Goal: Check status: Check status

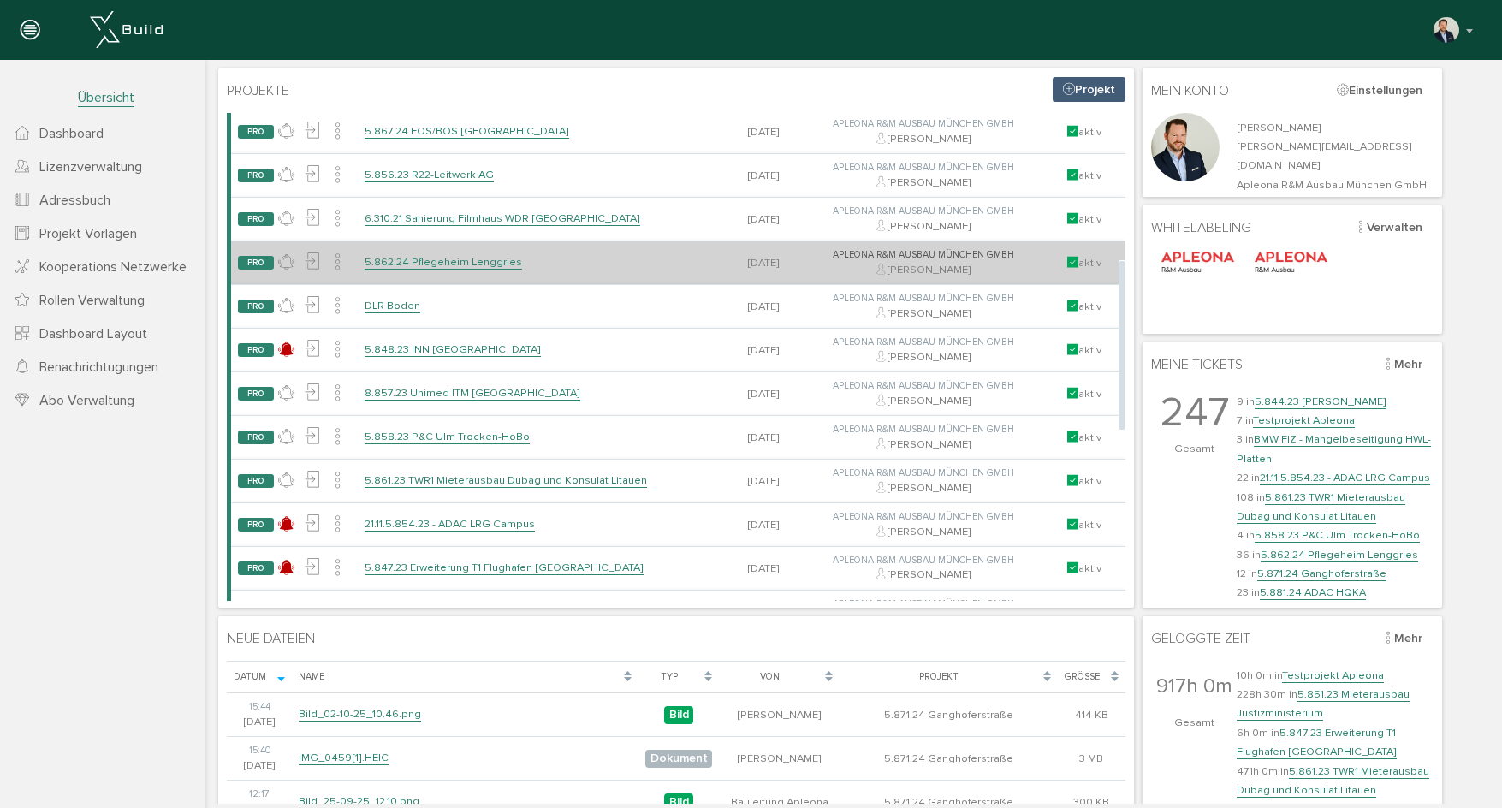
click at [446, 267] on link "5.862.24 Pflegeheim Lenggries" at bounding box center [443, 262] width 157 height 15
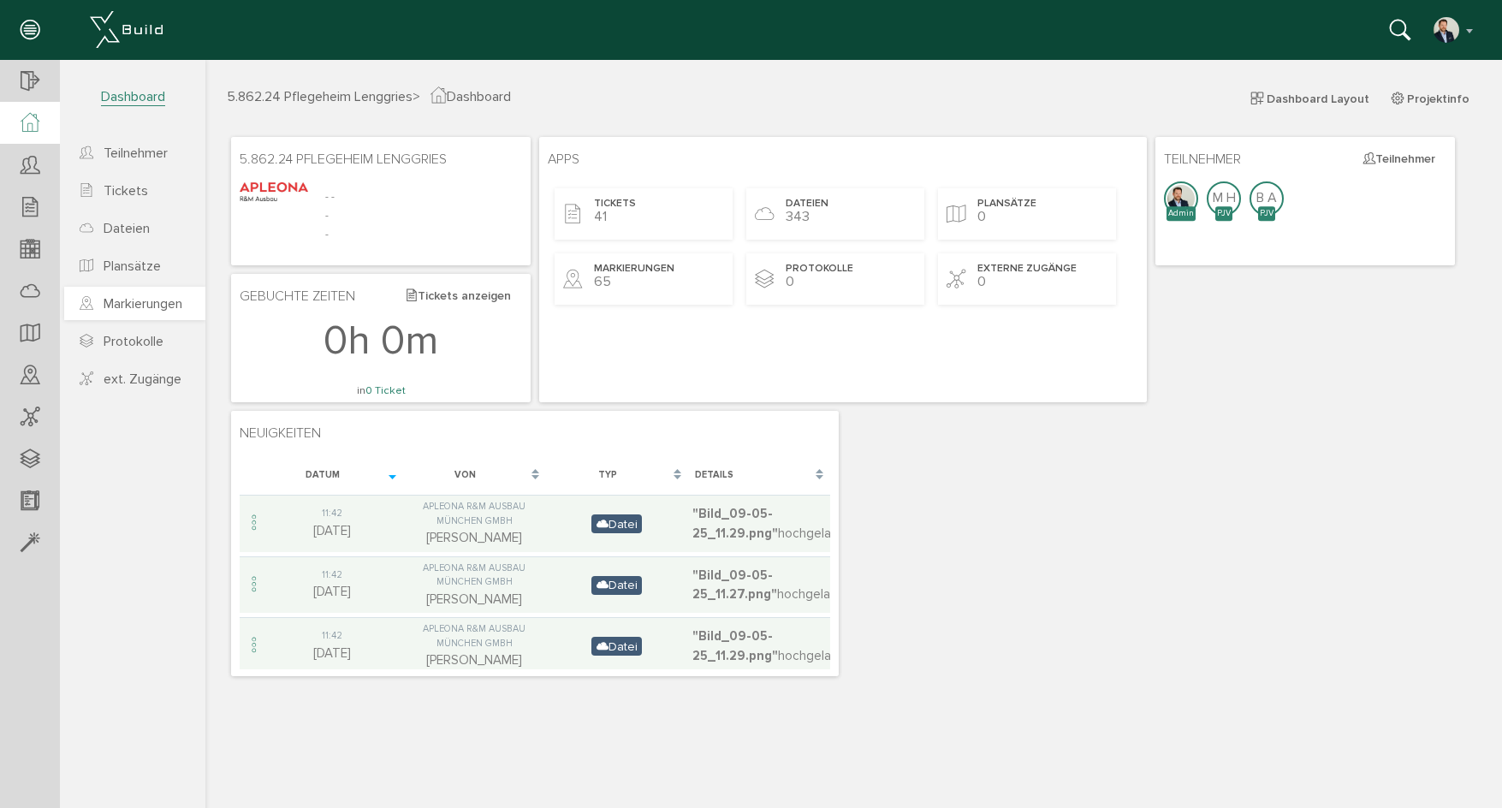
click at [139, 303] on span "Markierungen" at bounding box center [143, 303] width 79 height 17
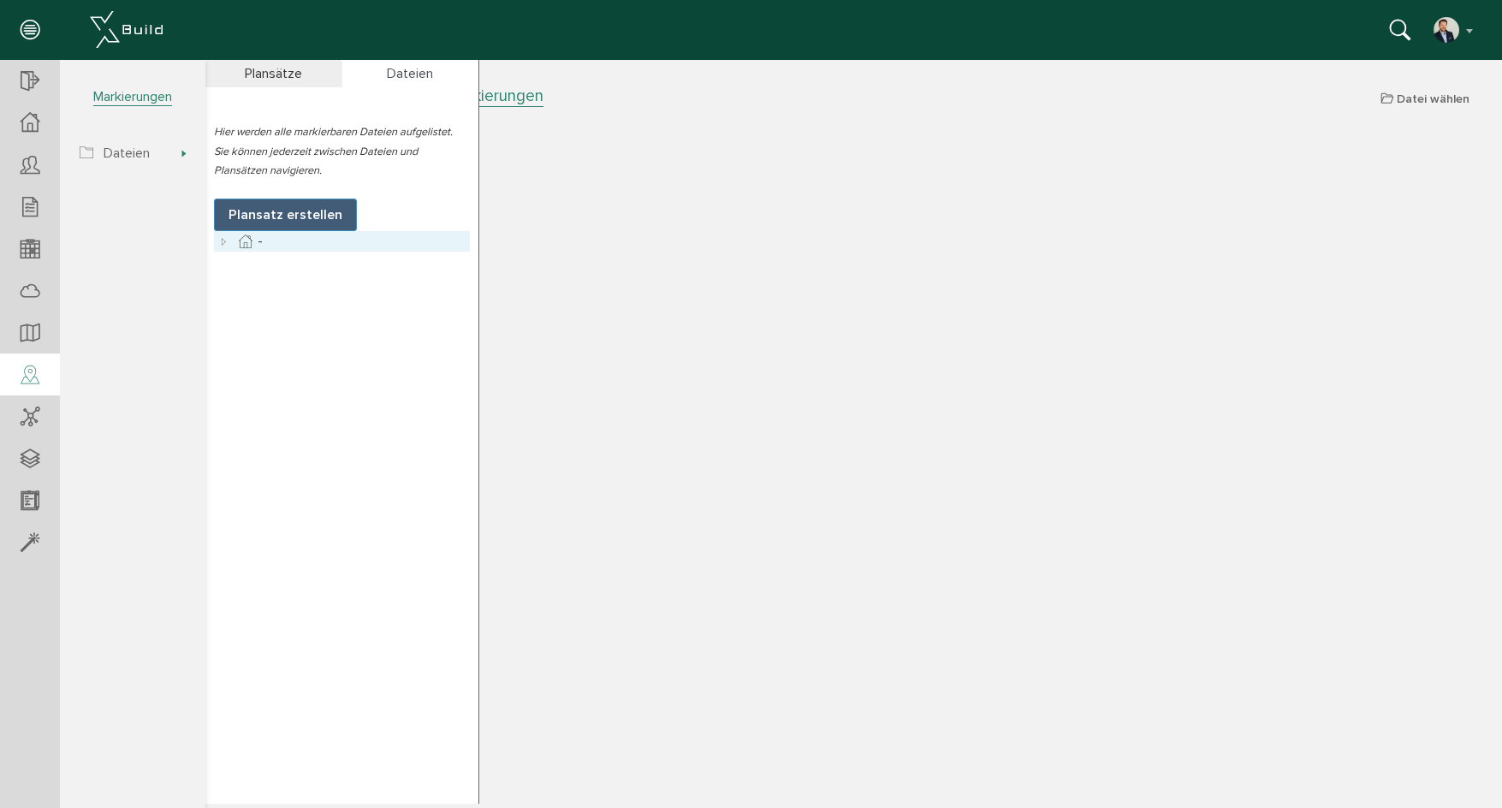
click at [226, 237] on icon at bounding box center [224, 241] width 21 height 21
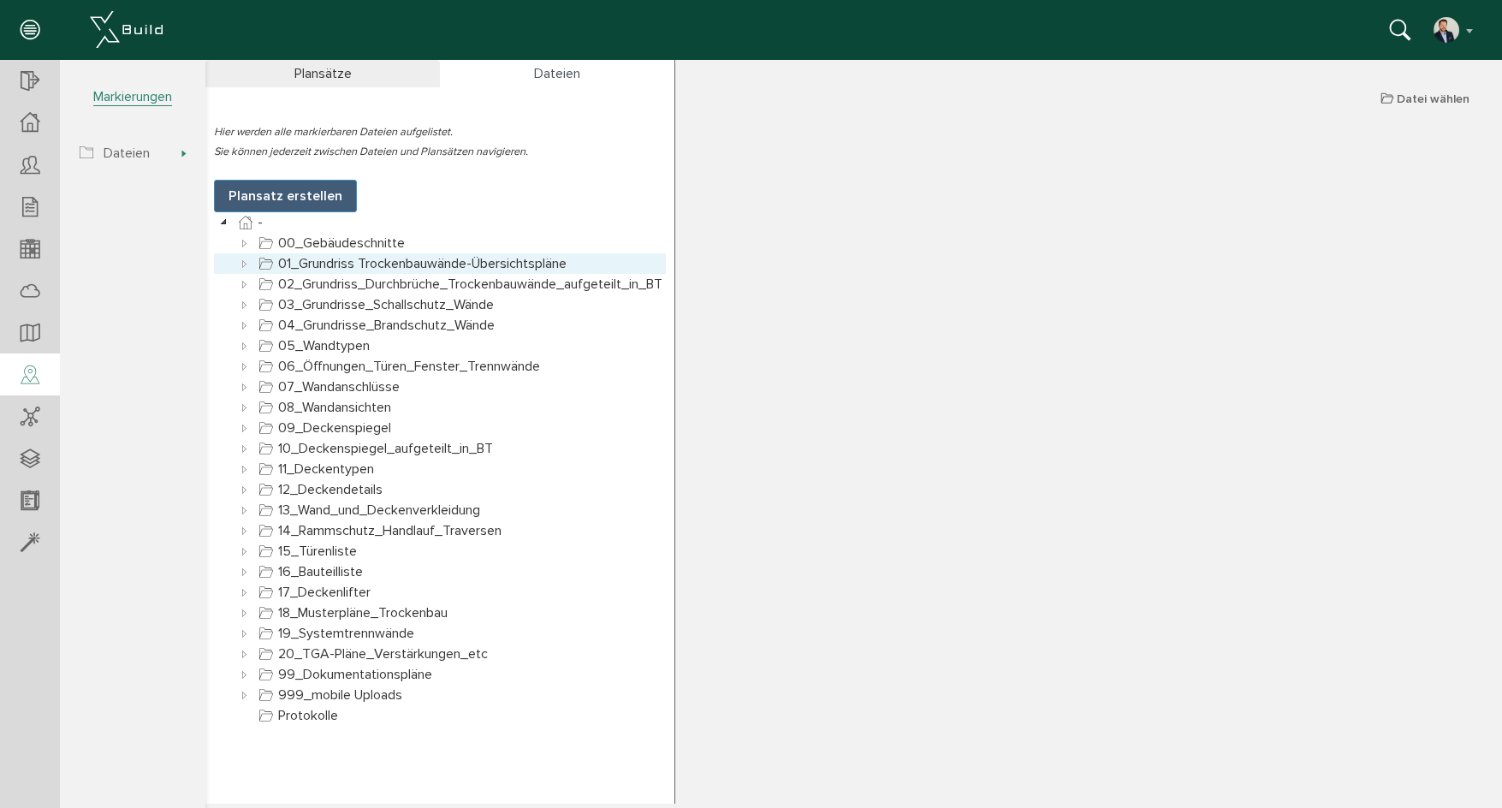
click at [240, 263] on icon at bounding box center [244, 263] width 21 height 21
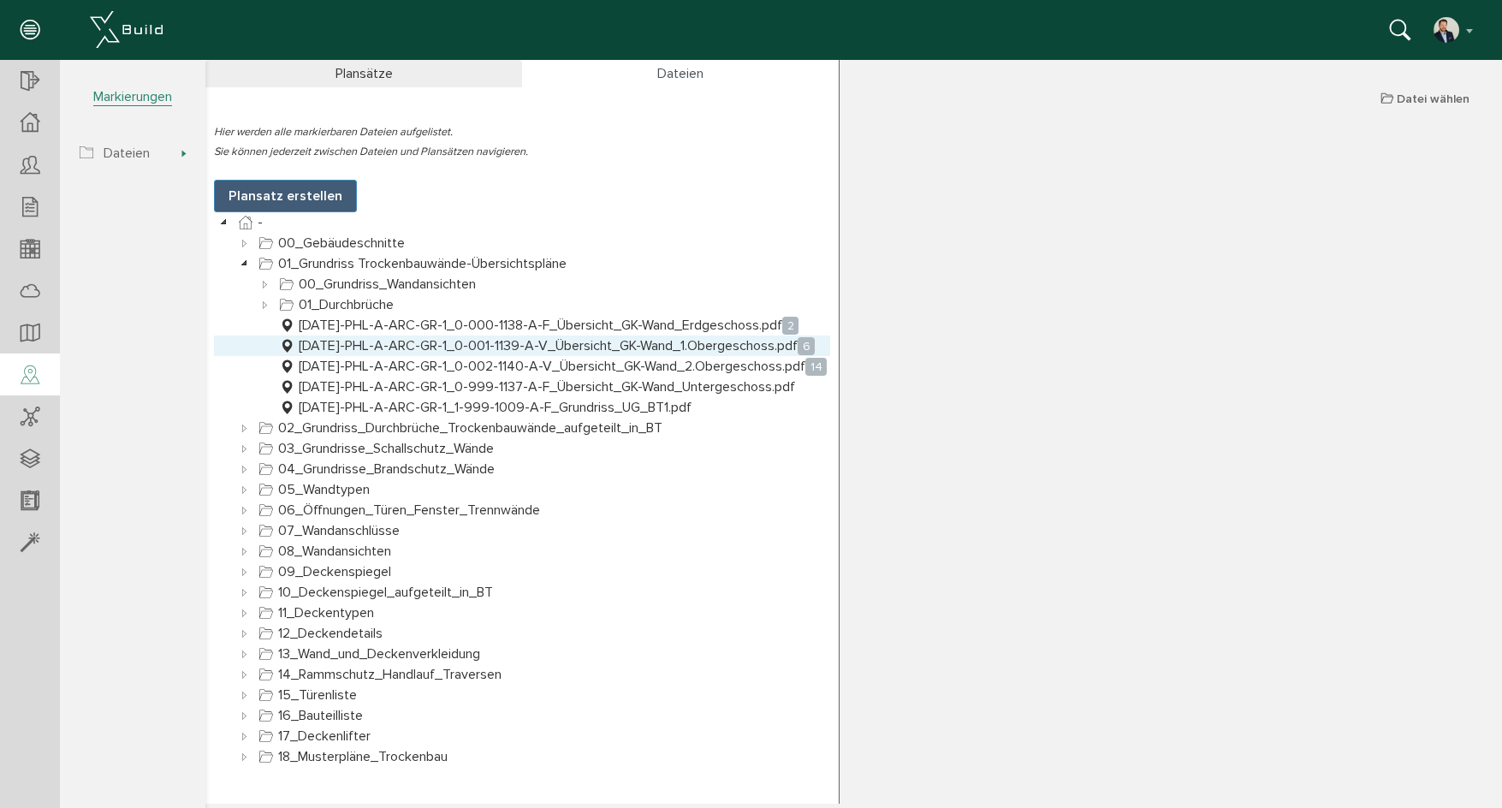
click at [443, 352] on link "[DATE]-PHL-A-ARC-GR-1_0-001-1139-A-V_Übersicht_GK-Wand_1.Obergeschoss.pdf 6" at bounding box center [547, 345] width 543 height 21
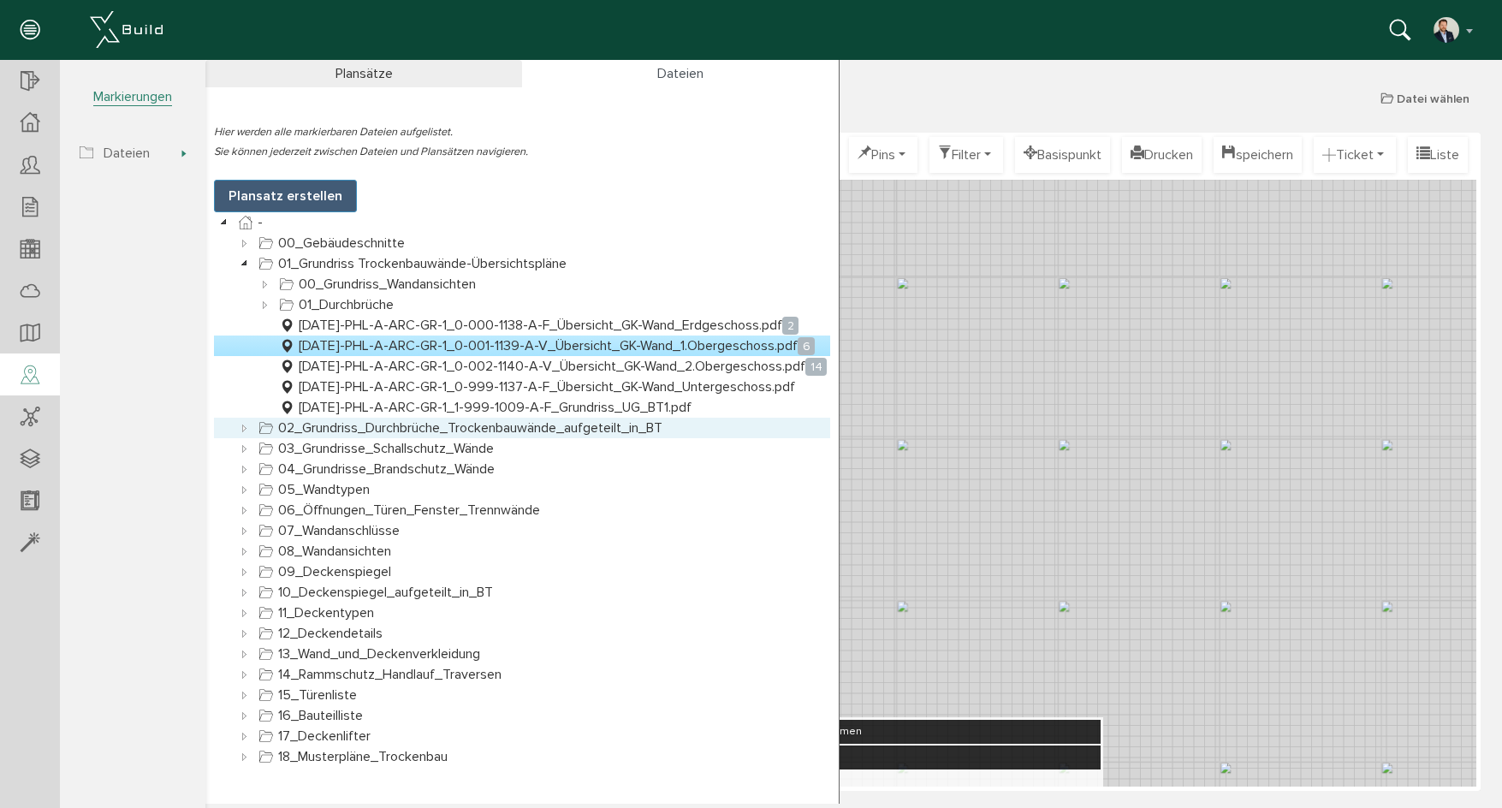
click at [243, 425] on icon at bounding box center [244, 428] width 21 height 21
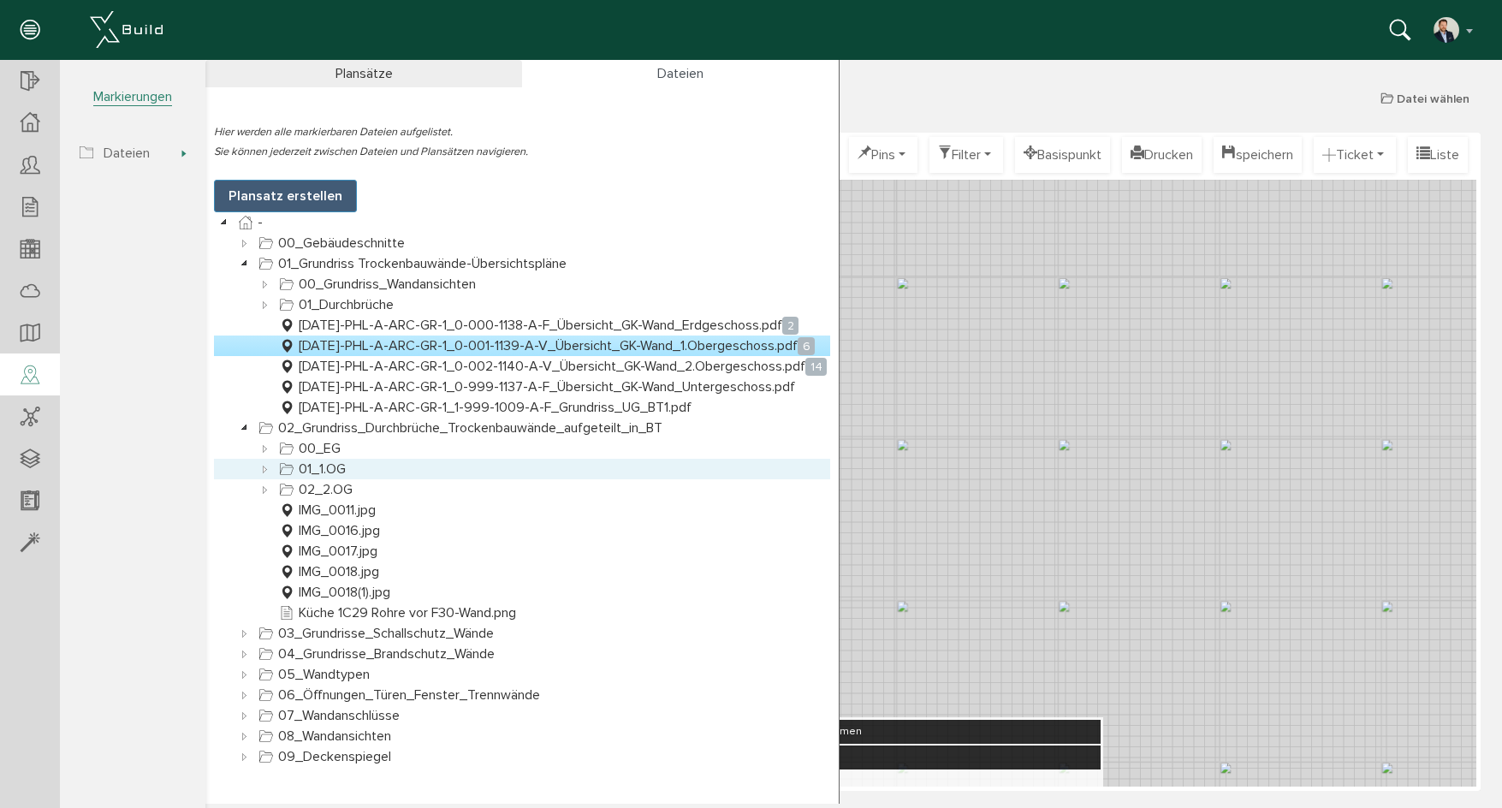
click at [264, 469] on icon at bounding box center [265, 469] width 21 height 21
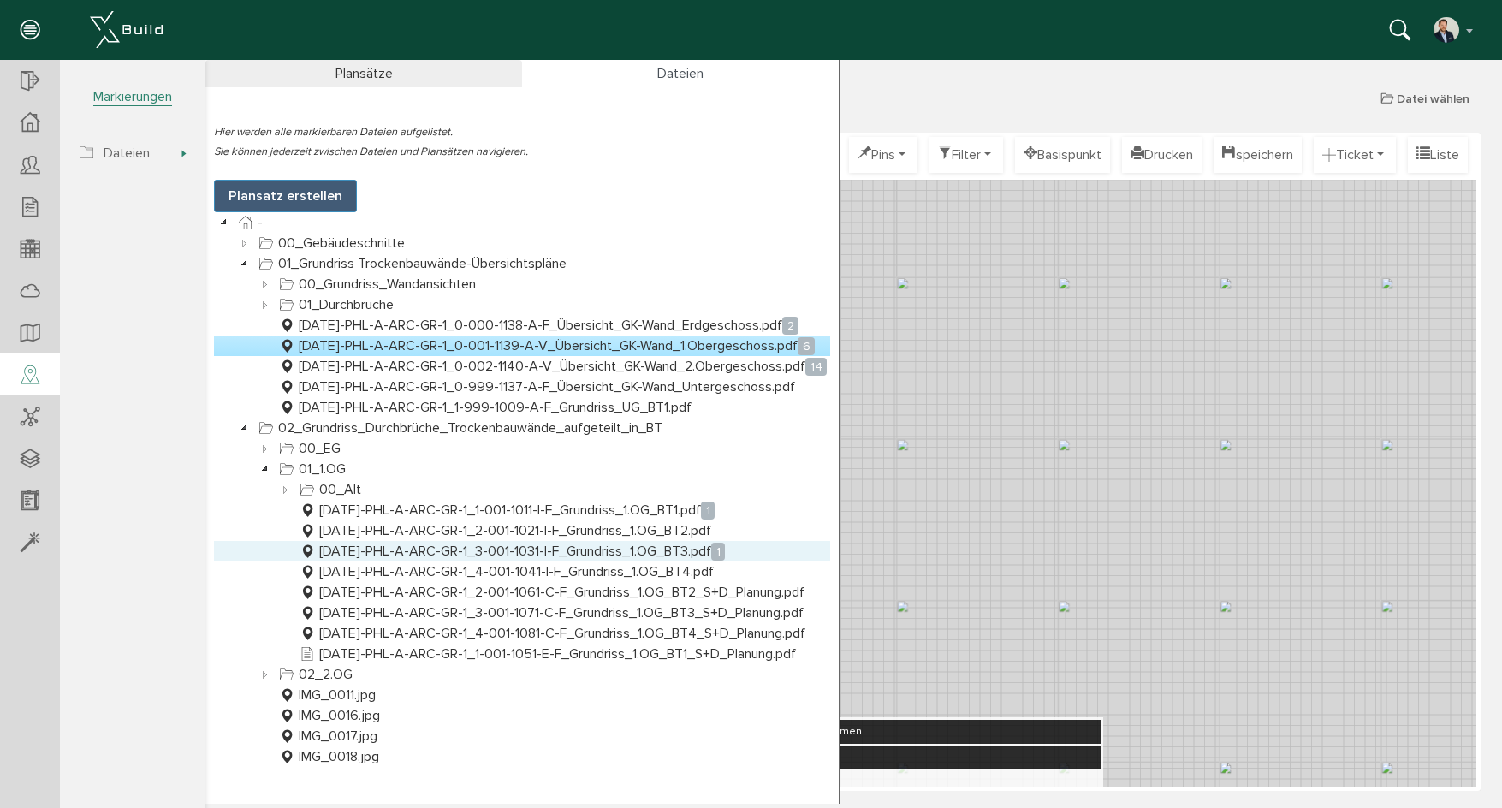
click at [594, 556] on link "[DATE]-PHL-A-ARC-GR-1_3-001-1031-I-F_Grundriss_1.OG_BT3.pdf 1" at bounding box center [512, 551] width 432 height 21
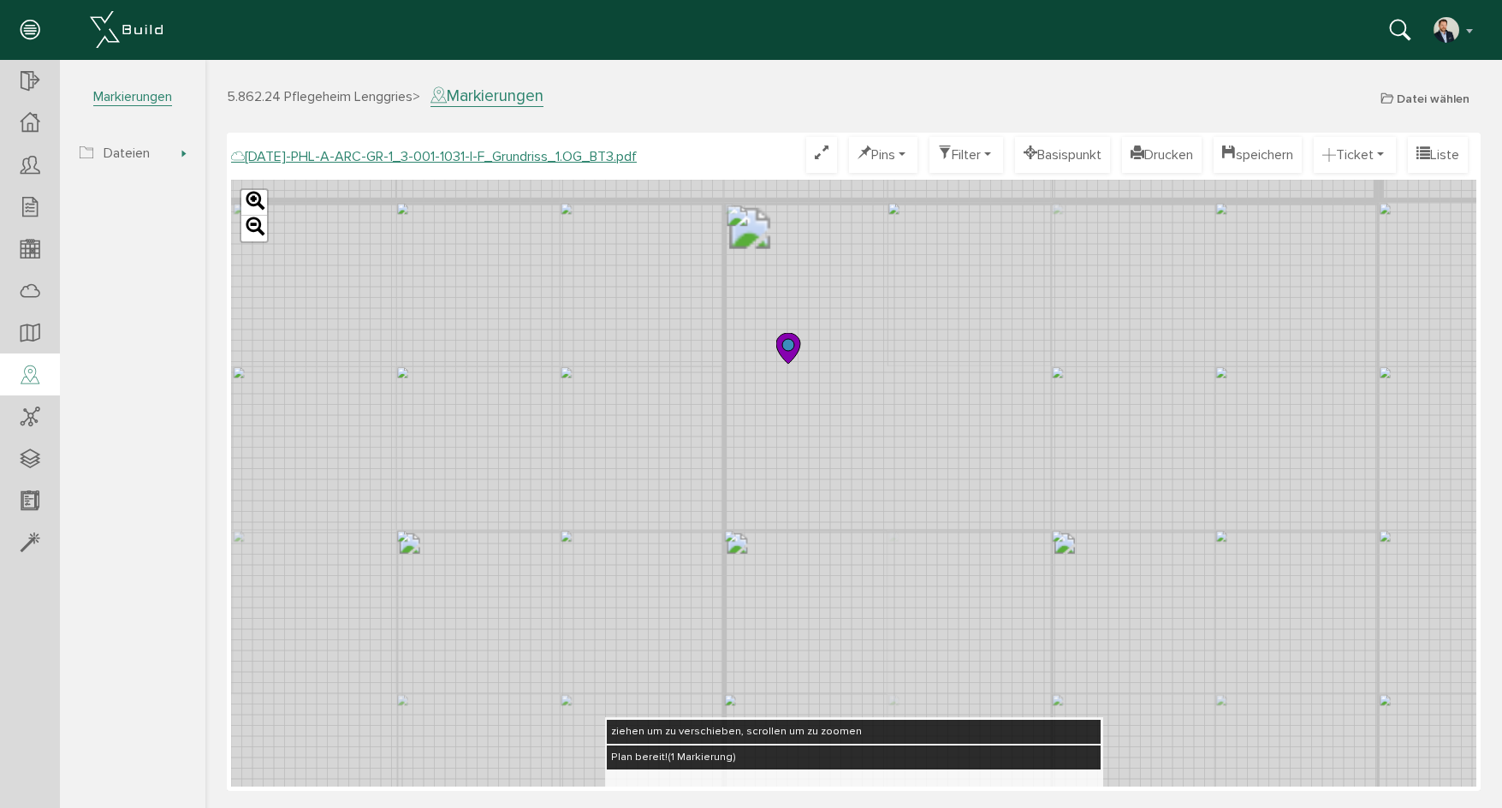
click at [792, 356] on icon at bounding box center [788, 348] width 24 height 31
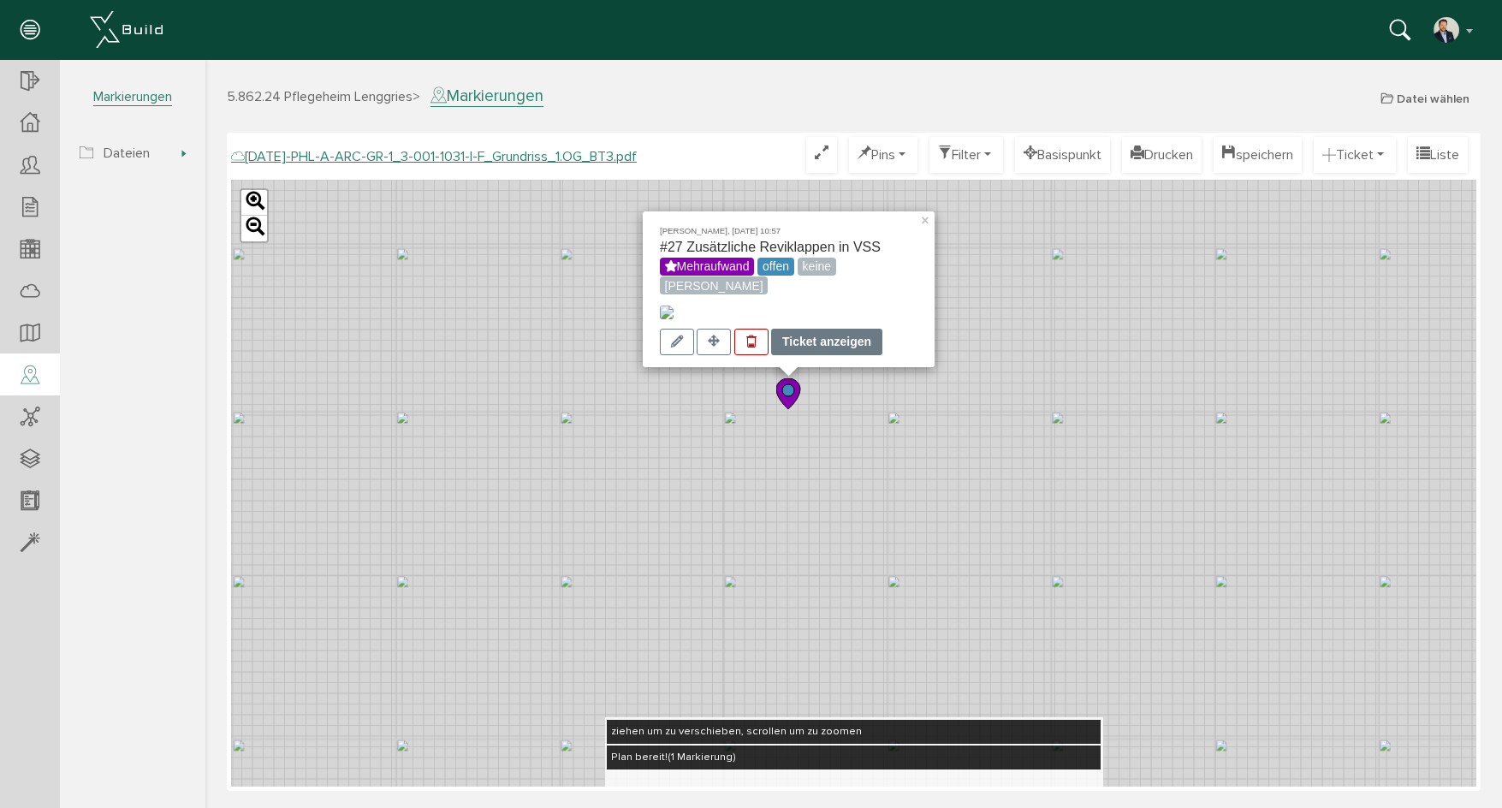
click at [819, 335] on div "Ticket anzeigen" at bounding box center [826, 342] width 111 height 27
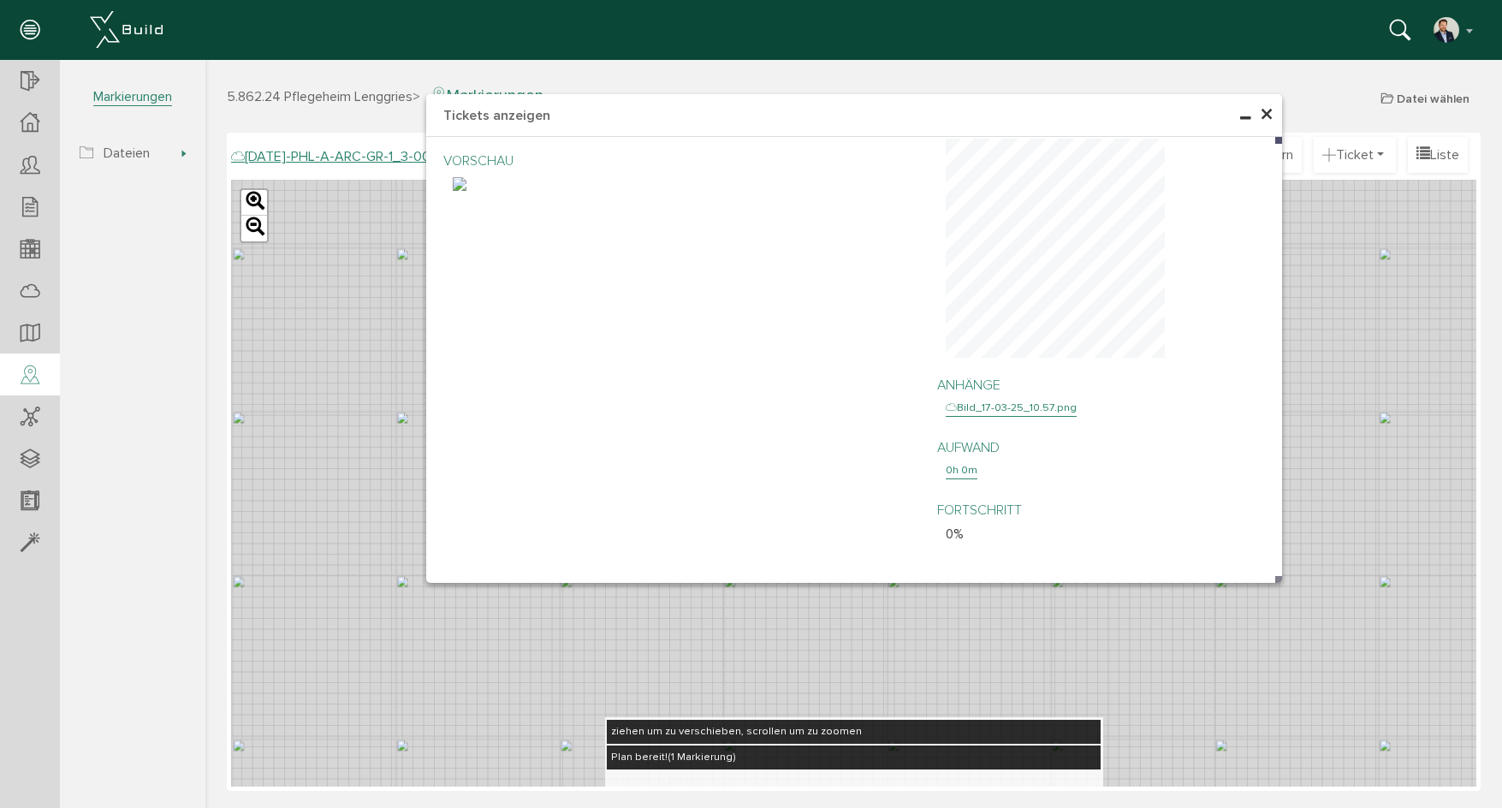
click at [1265, 112] on span "×" at bounding box center [1267, 114] width 14 height 33
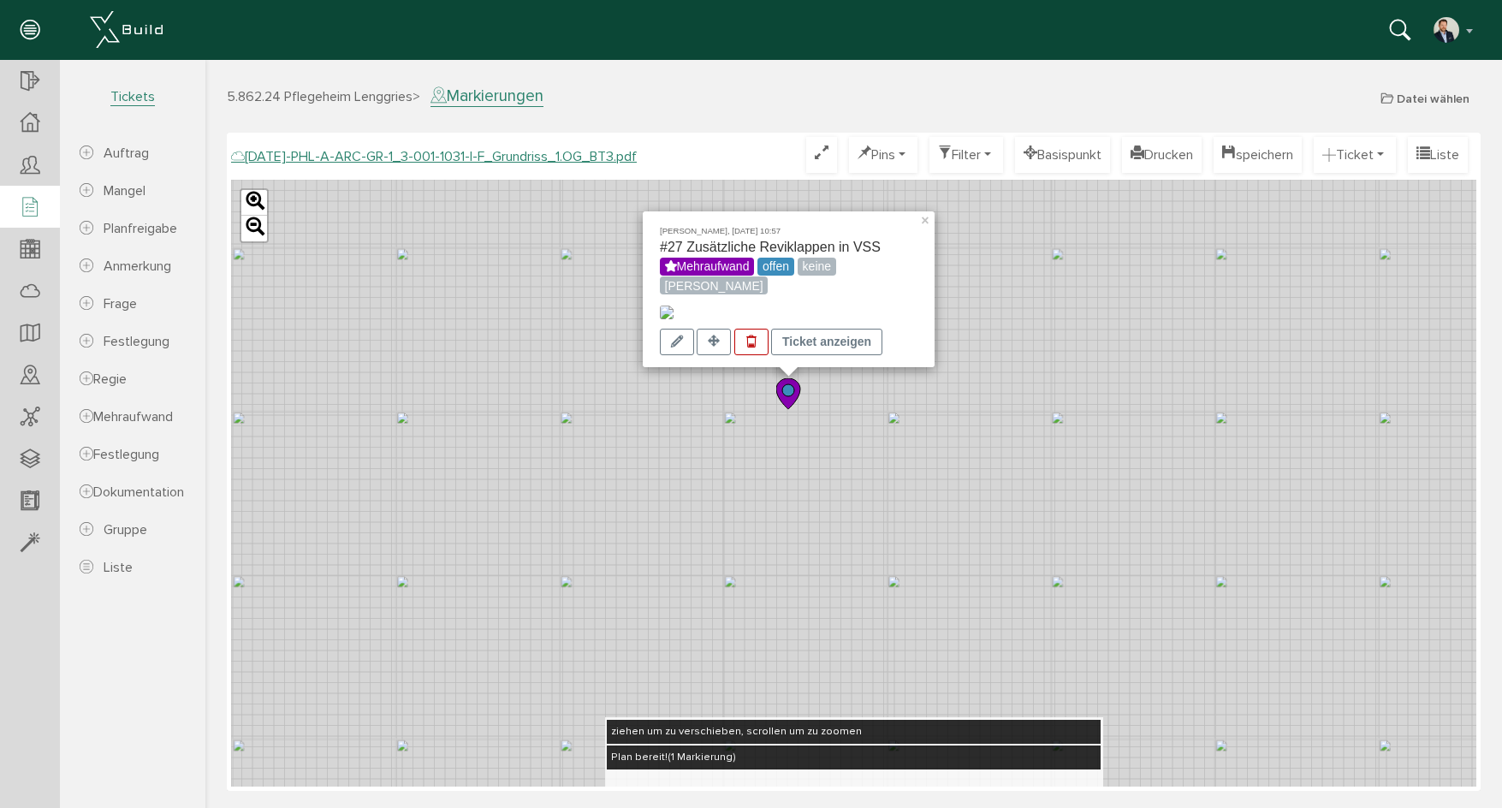
click at [28, 200] on icon at bounding box center [30, 208] width 19 height 24
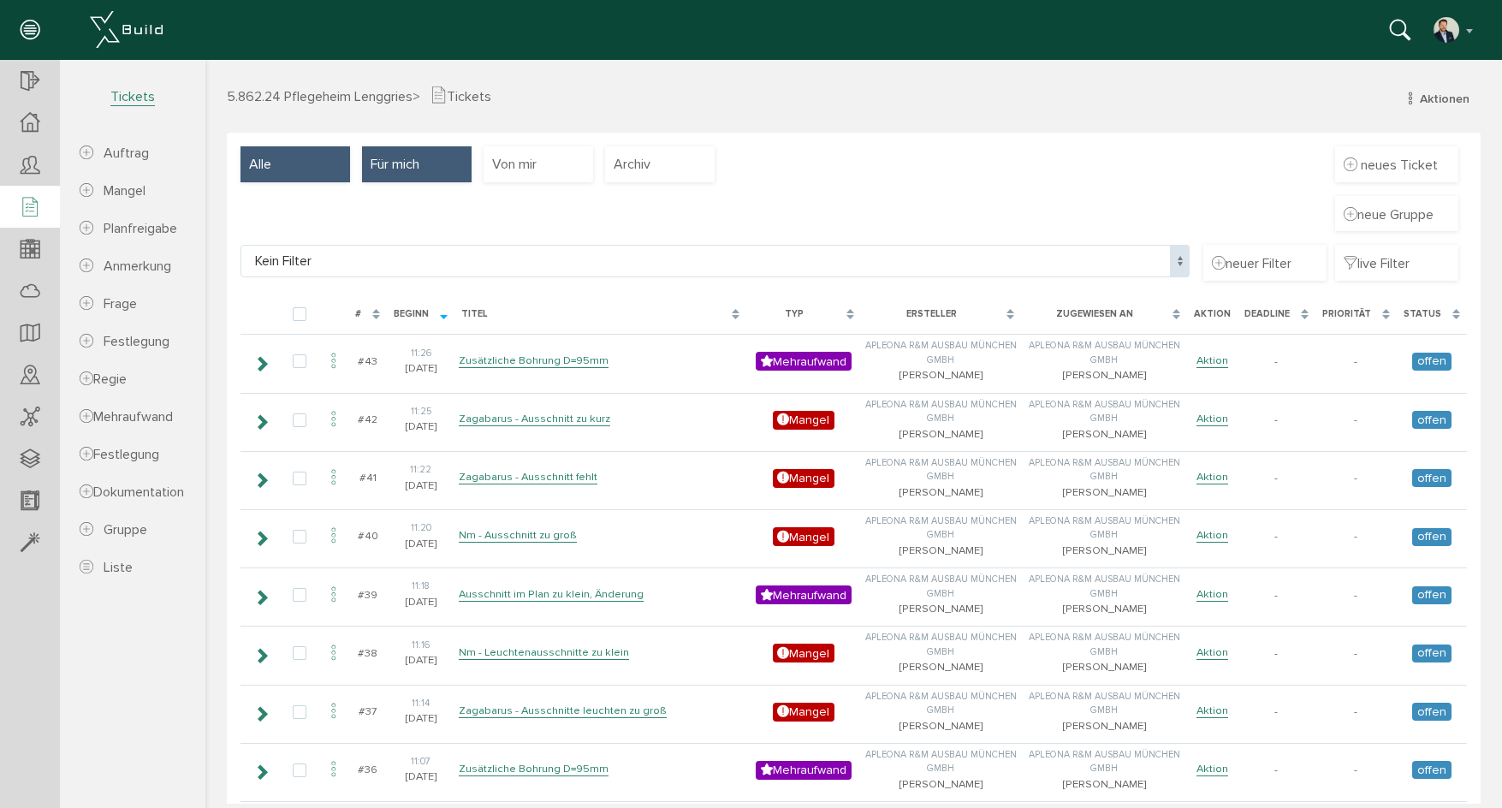
click at [252, 167] on span "Alle" at bounding box center [260, 164] width 22 height 19
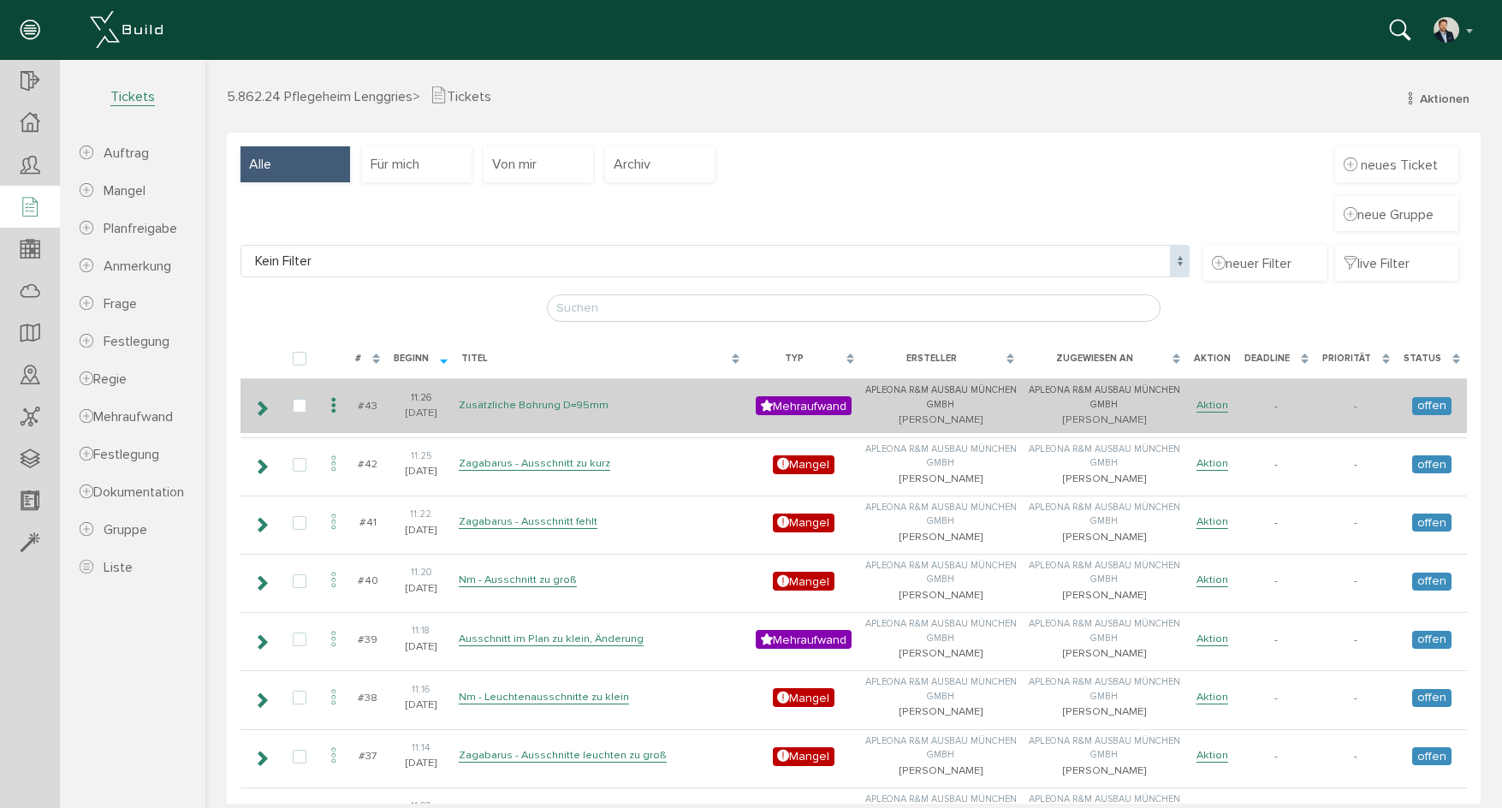
click at [546, 405] on link "Zusätzliche Bohrung D=95mm" at bounding box center [534, 405] width 150 height 15
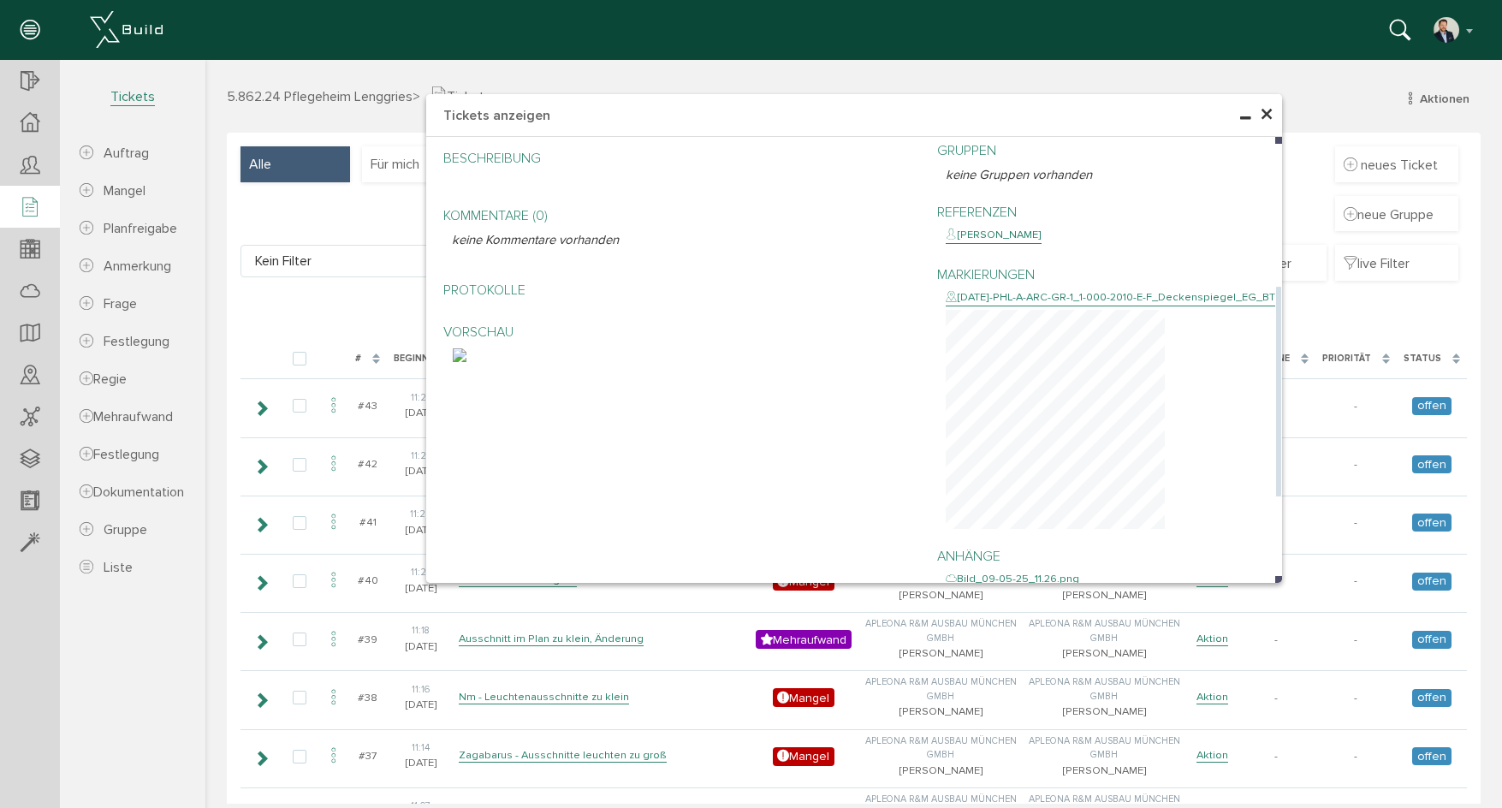
click at [466, 362] on img at bounding box center [460, 355] width 14 height 14
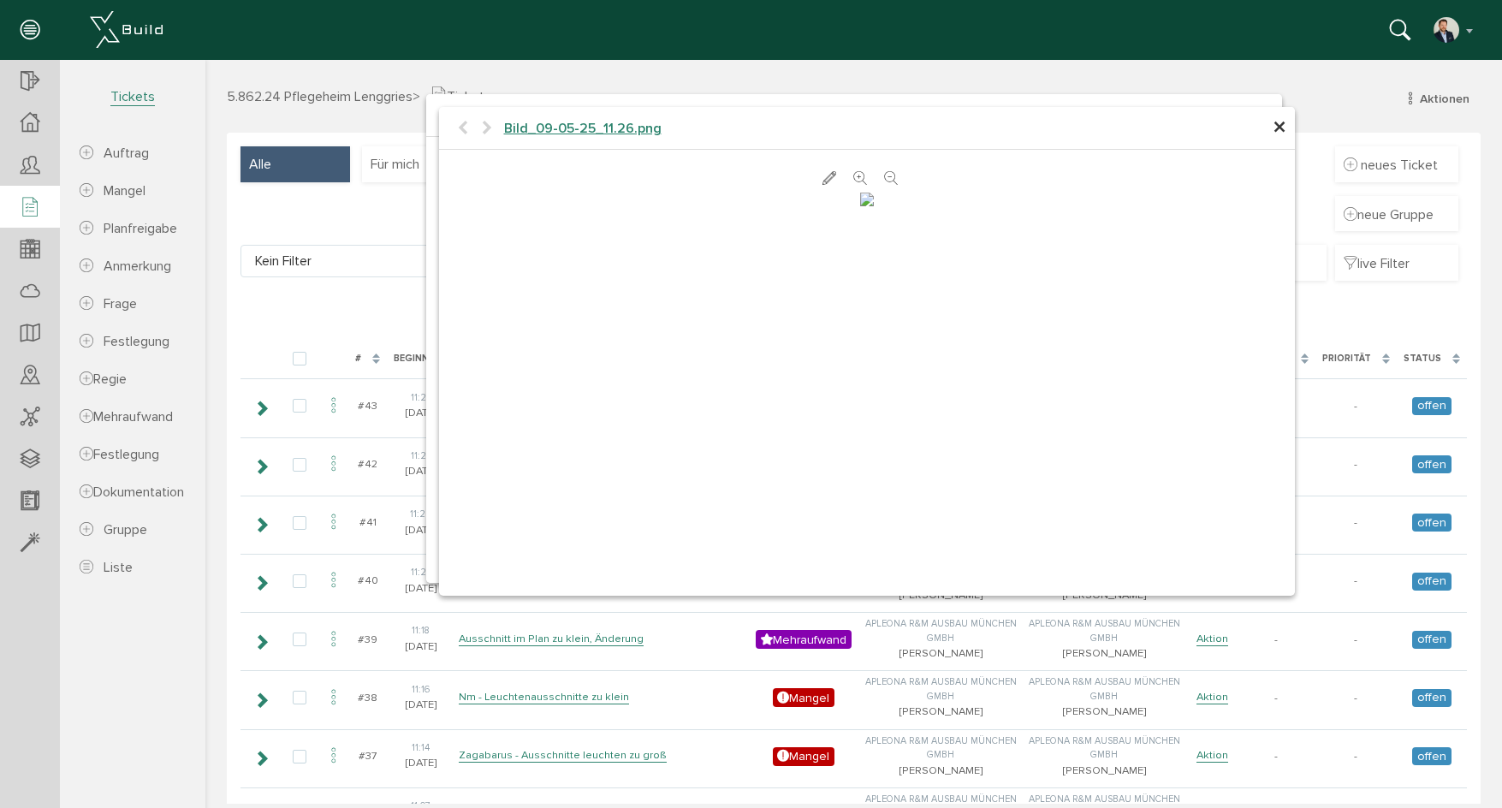
scroll to position [6, 0]
click at [1273, 128] on span "×" at bounding box center [1280, 127] width 14 height 33
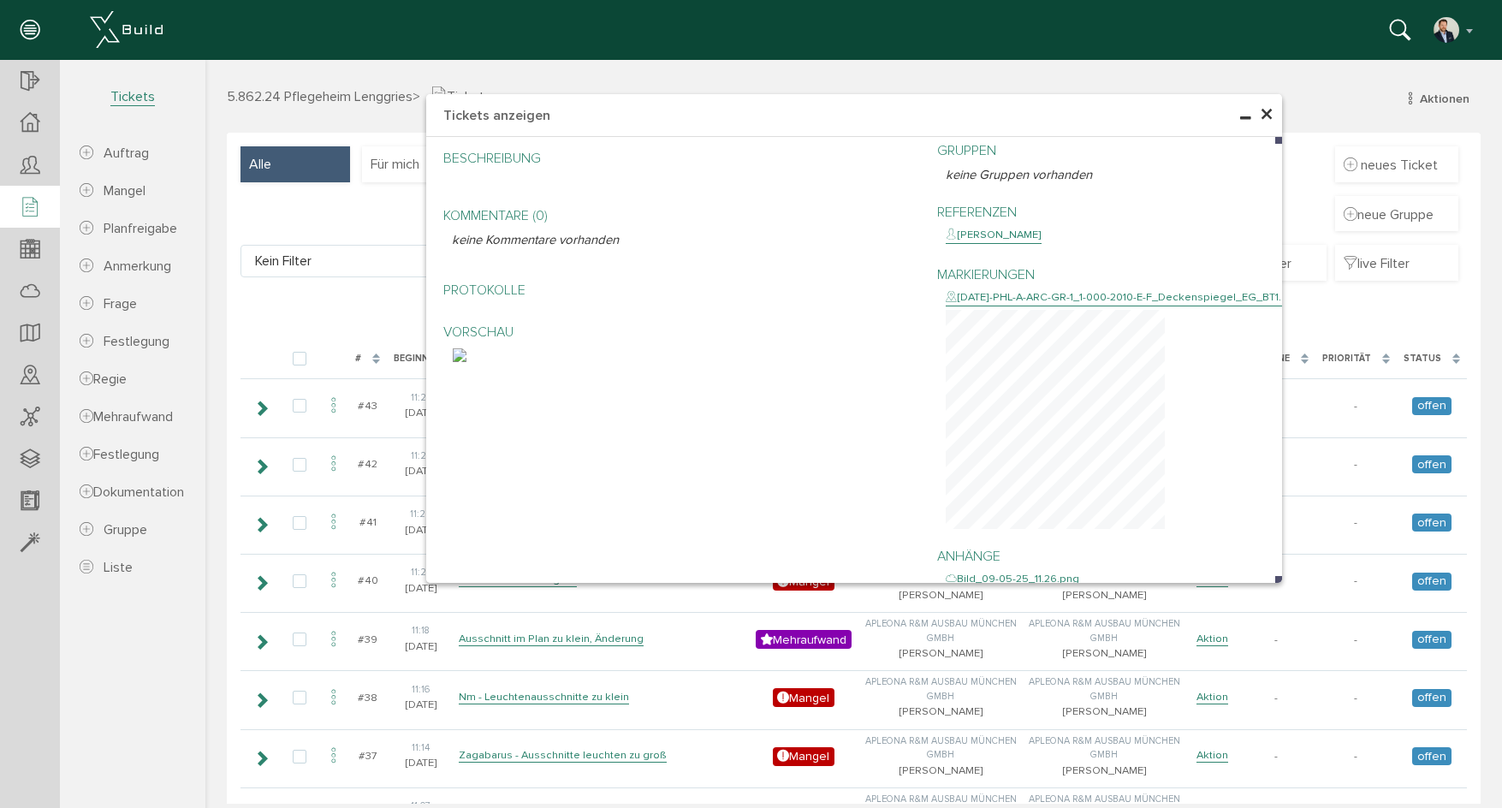
click at [1263, 112] on span "×" at bounding box center [1267, 114] width 14 height 33
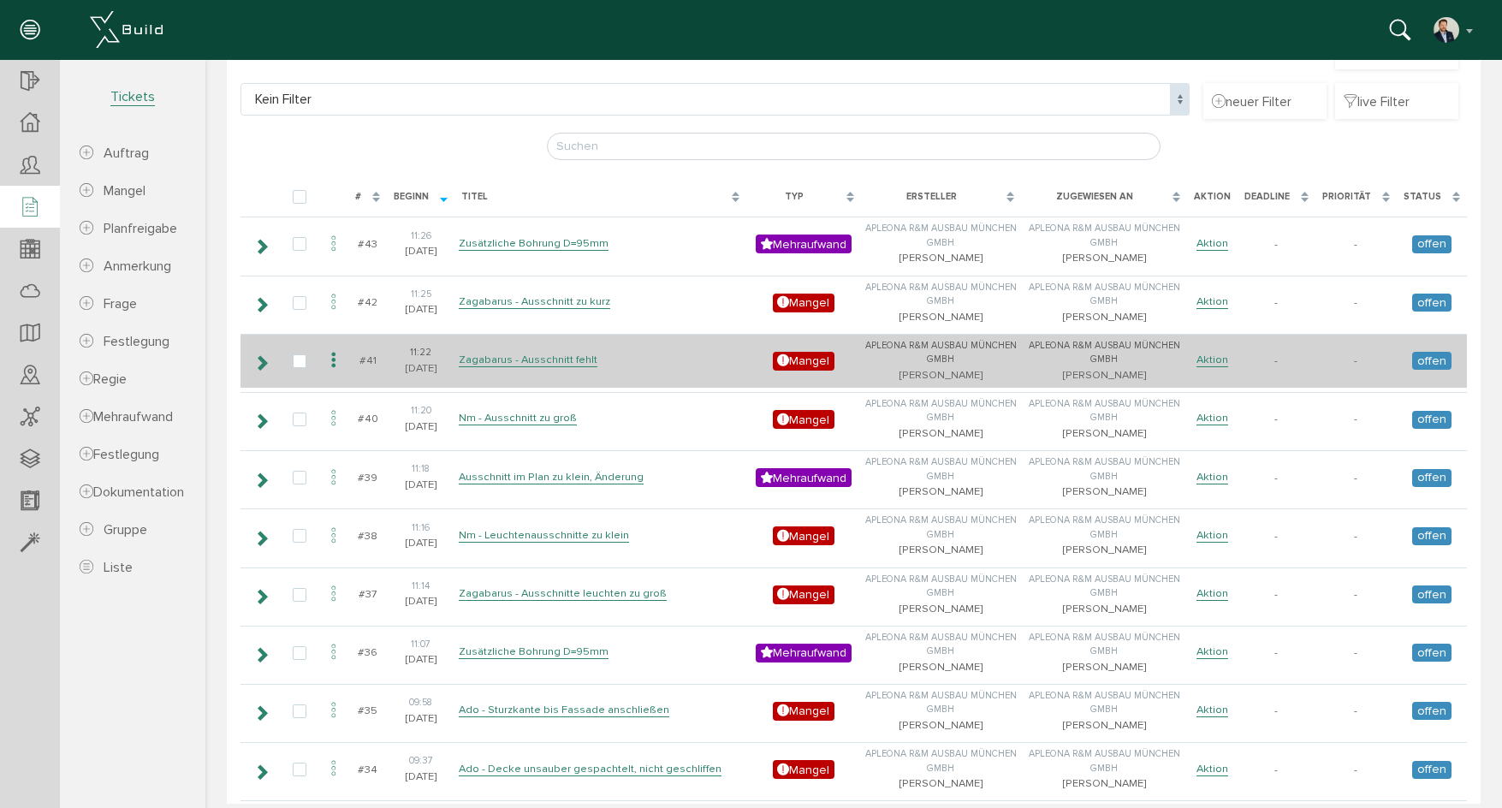
scroll to position [171, 0]
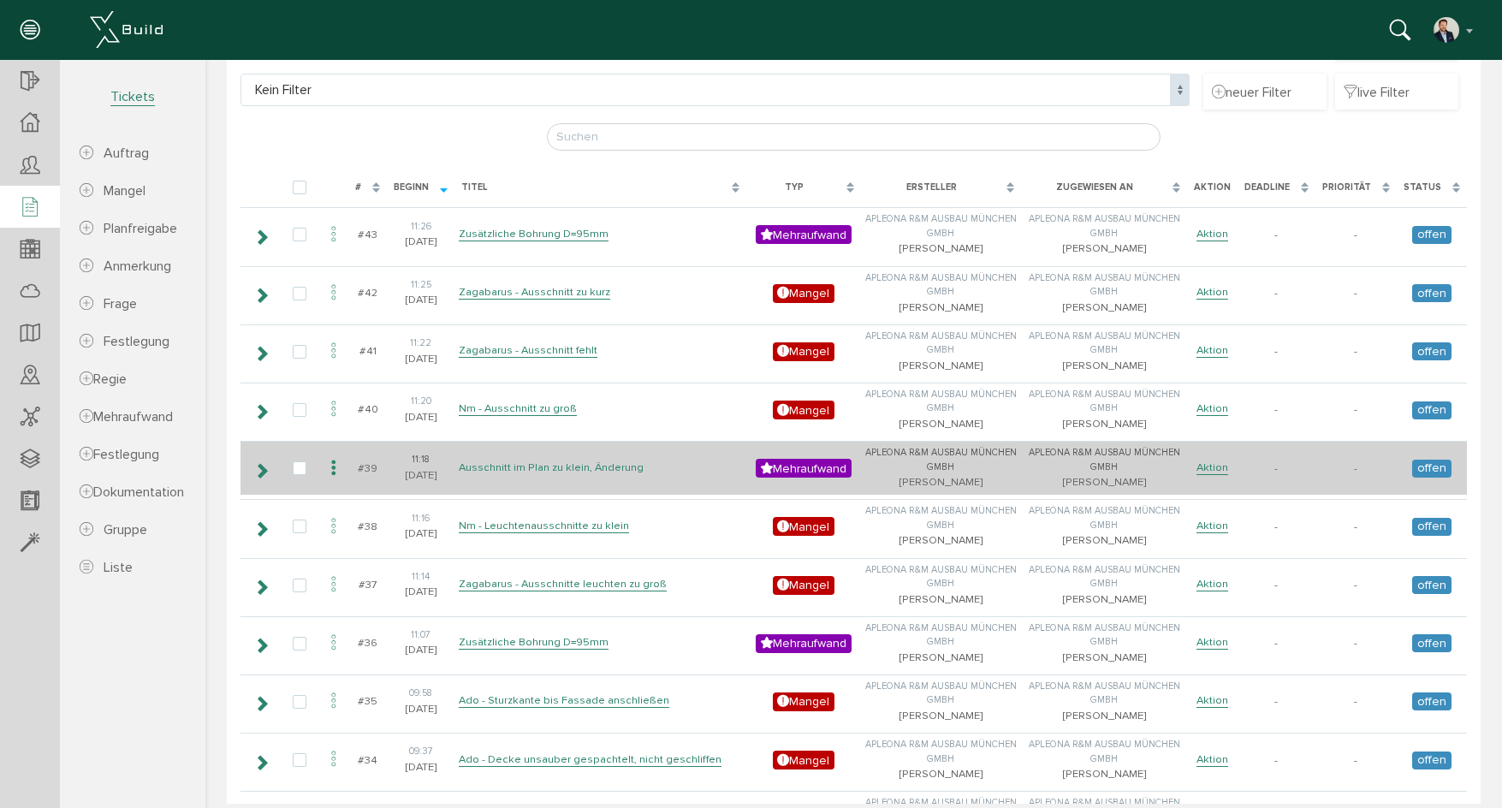
click at [570, 466] on link "Ausschnitt im Plan zu klein, Änderung" at bounding box center [551, 467] width 185 height 15
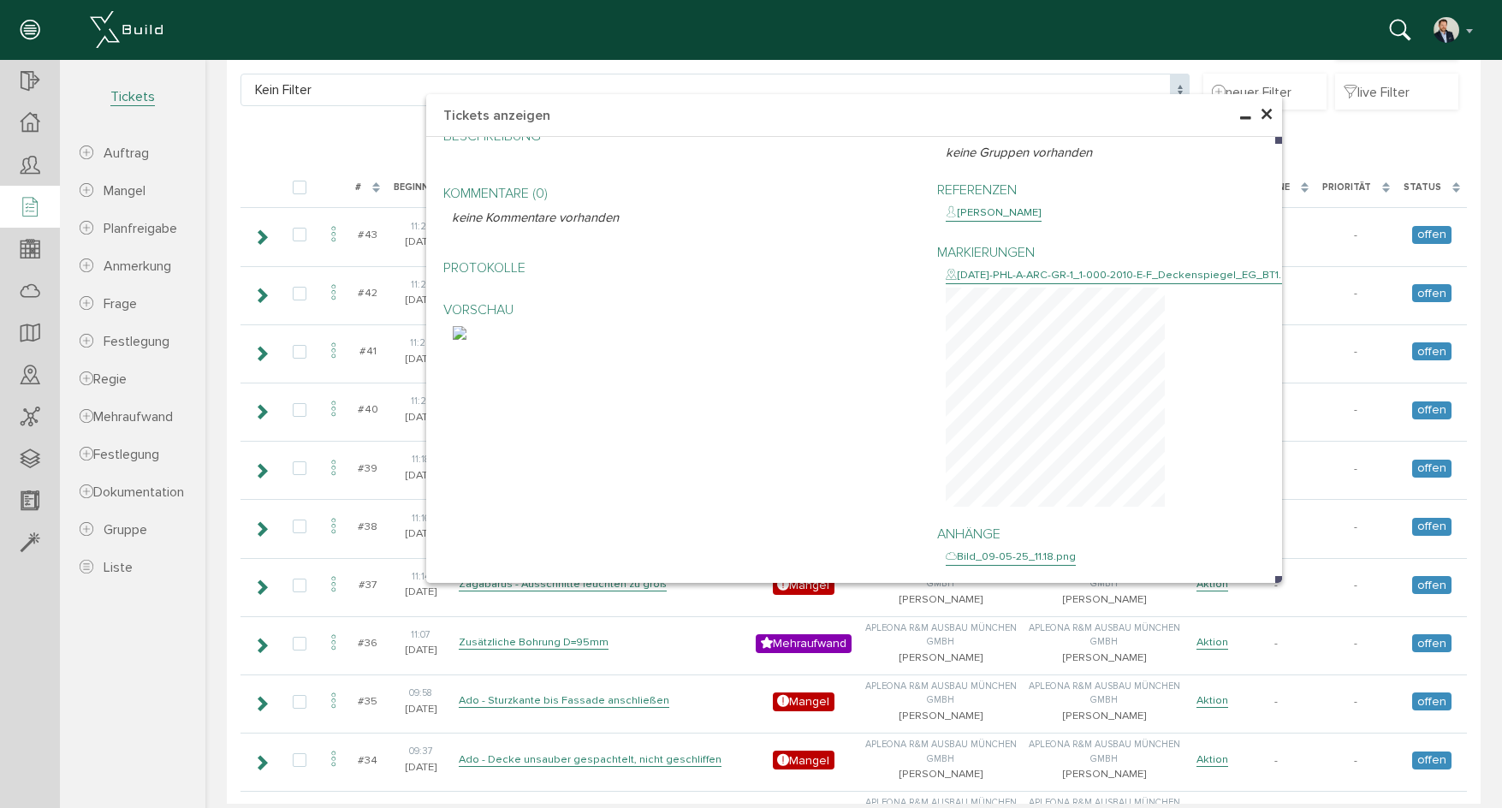
click at [1260, 104] on span "×" at bounding box center [1267, 114] width 14 height 33
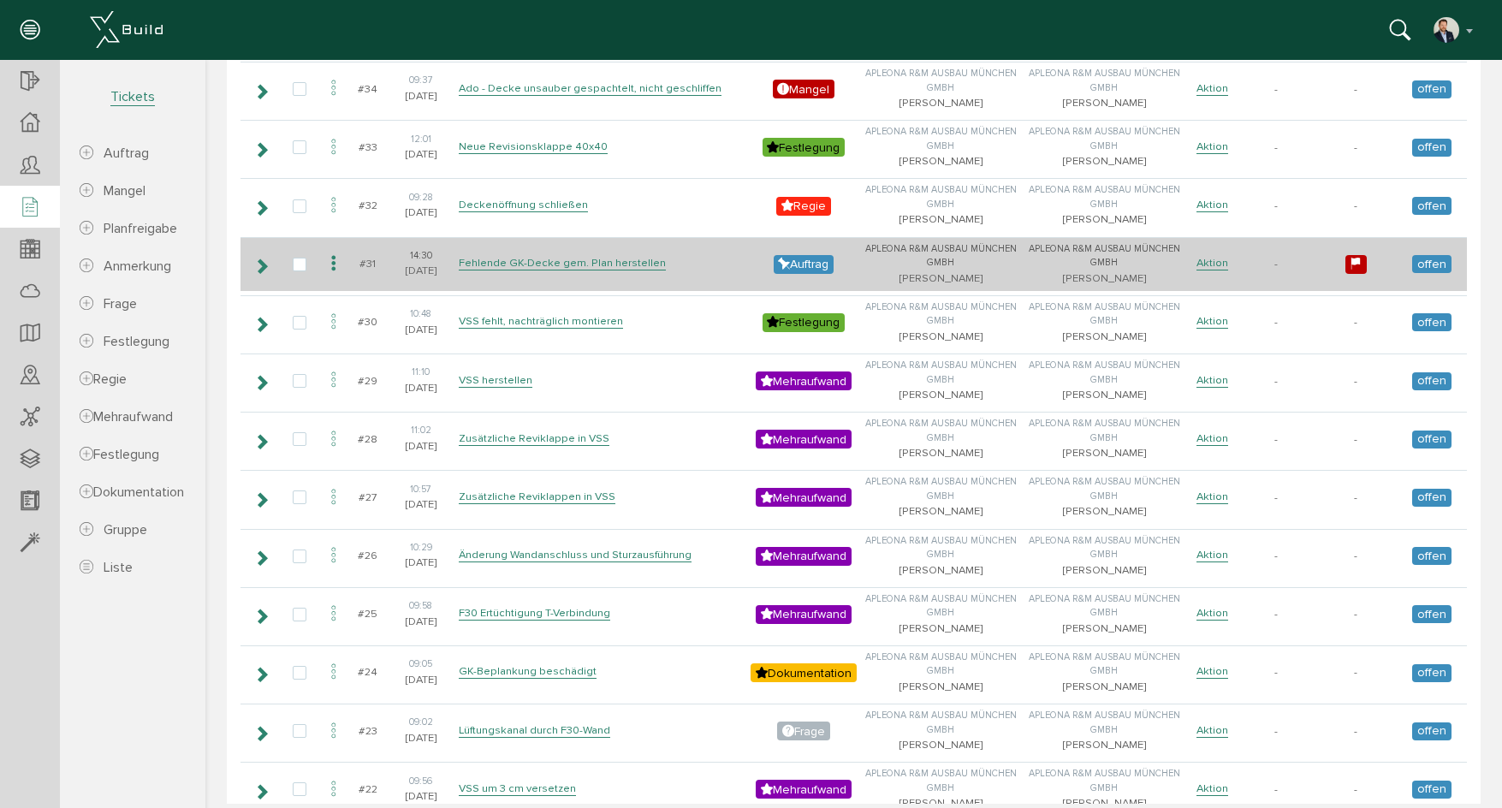
scroll to position [856, 0]
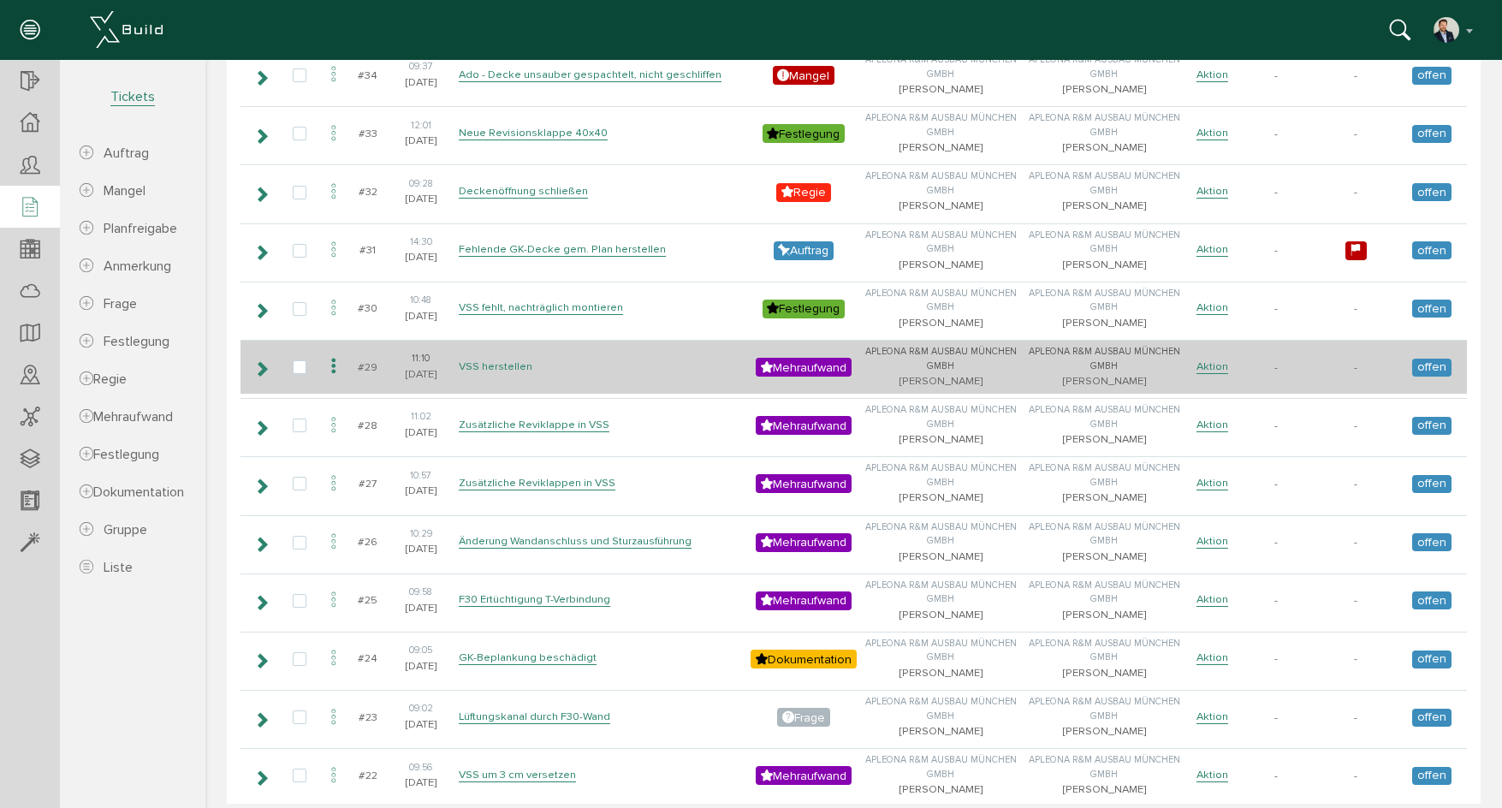
click at [514, 363] on link "VSS herstellen" at bounding box center [496, 366] width 74 height 15
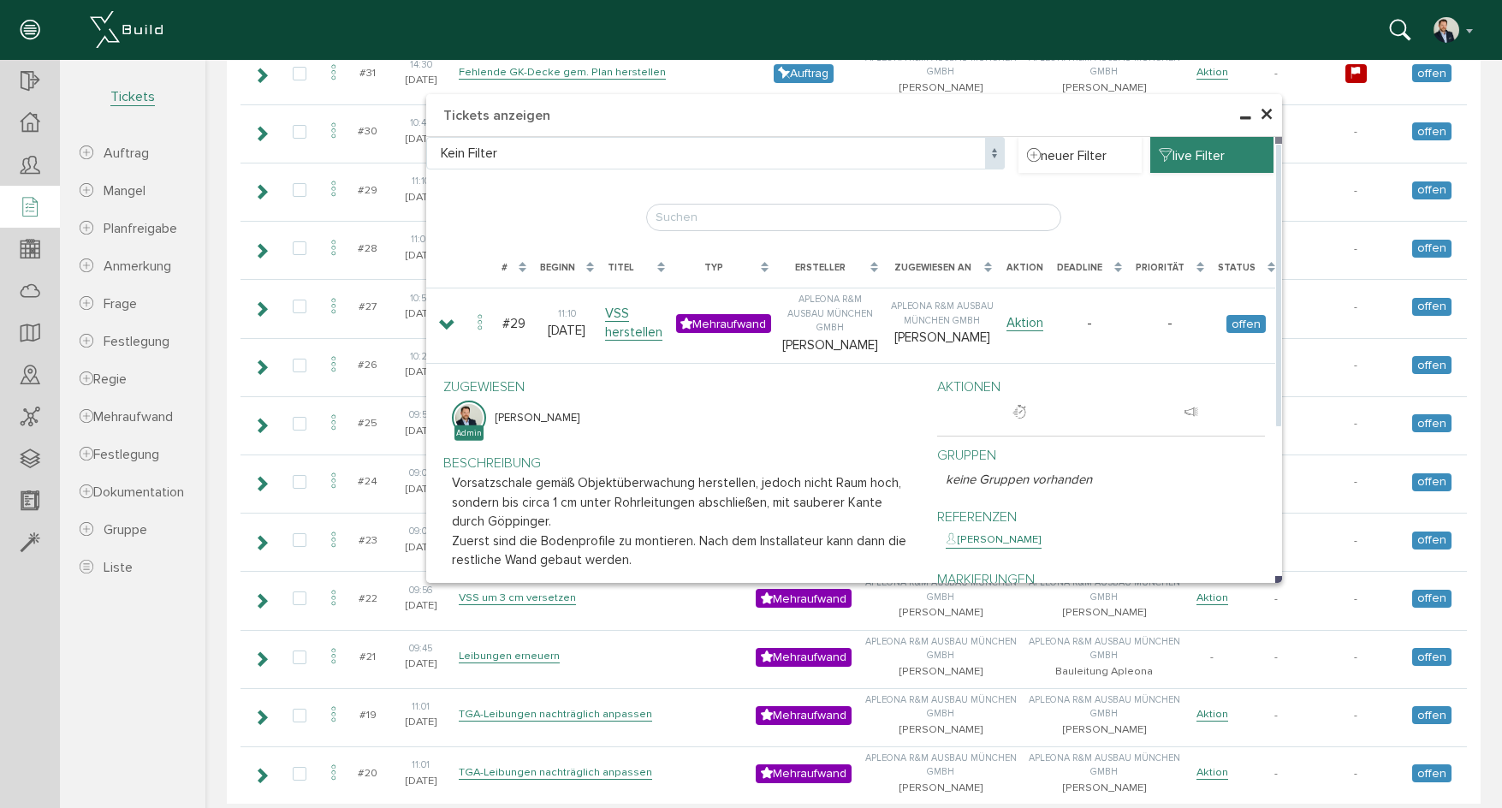
scroll to position [1027, 0]
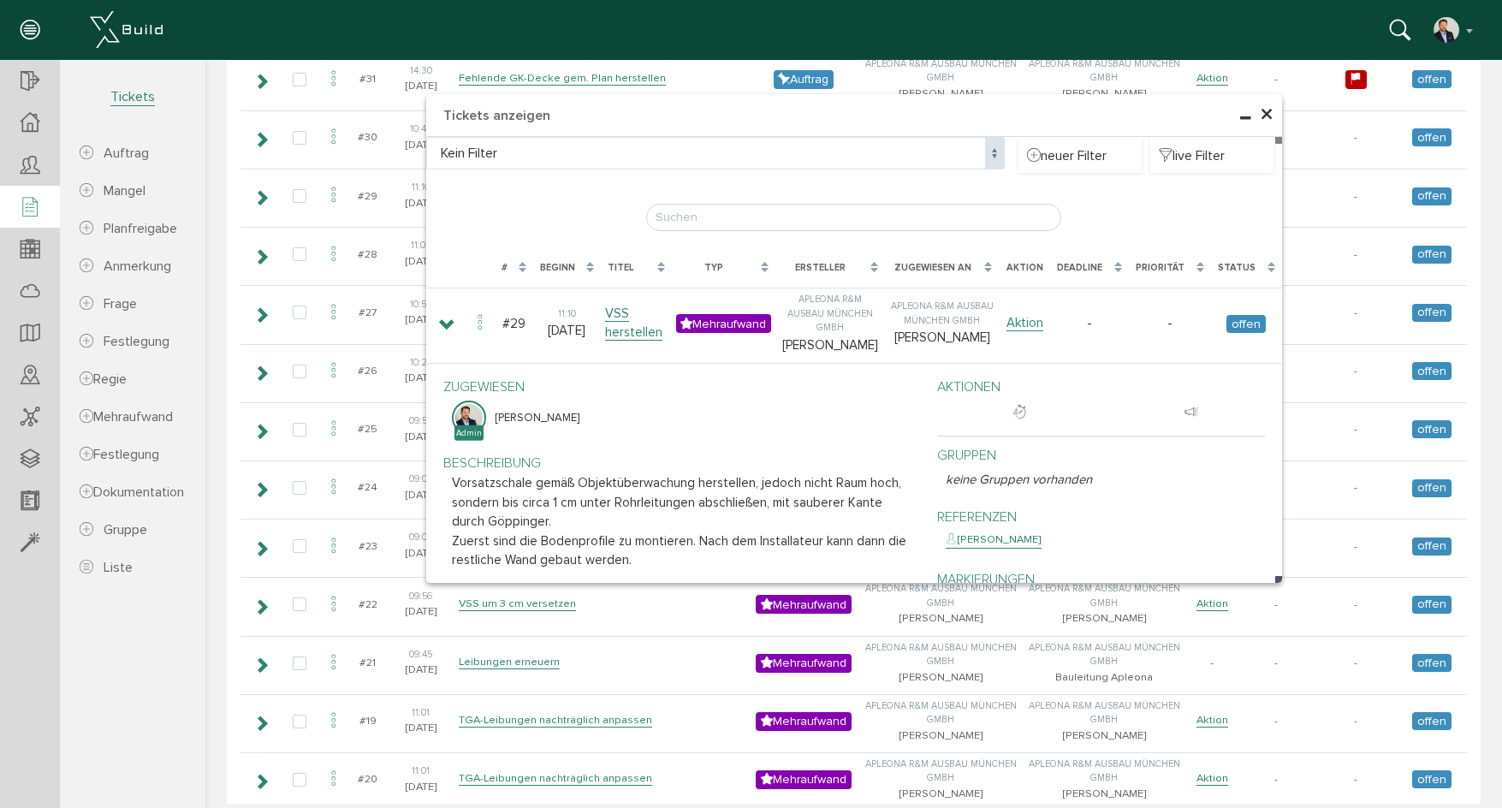
click at [1261, 113] on span "×" at bounding box center [1267, 114] width 14 height 33
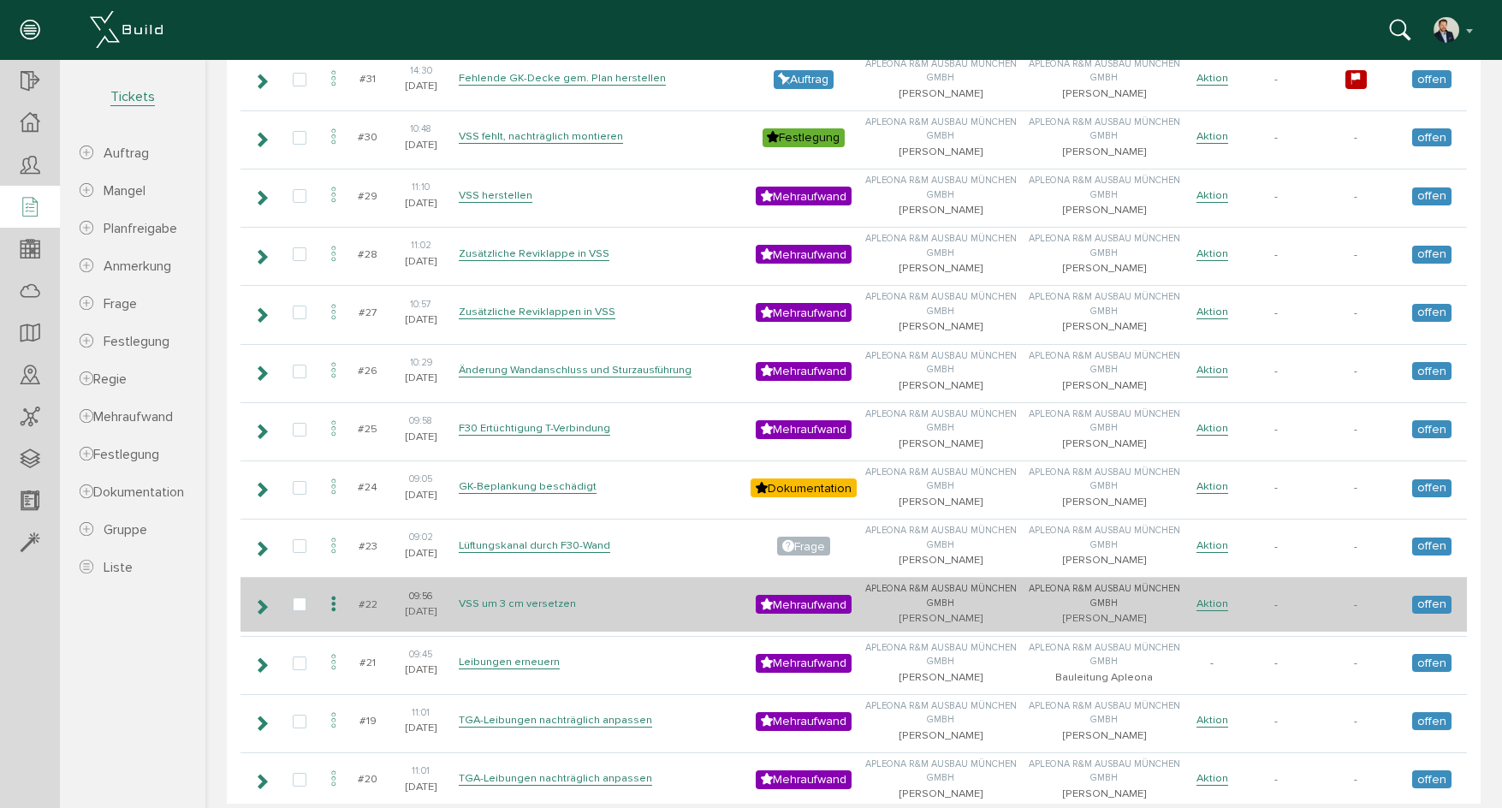
click at [529, 599] on link "VSS um 3 cm versetzen" at bounding box center [517, 603] width 117 height 15
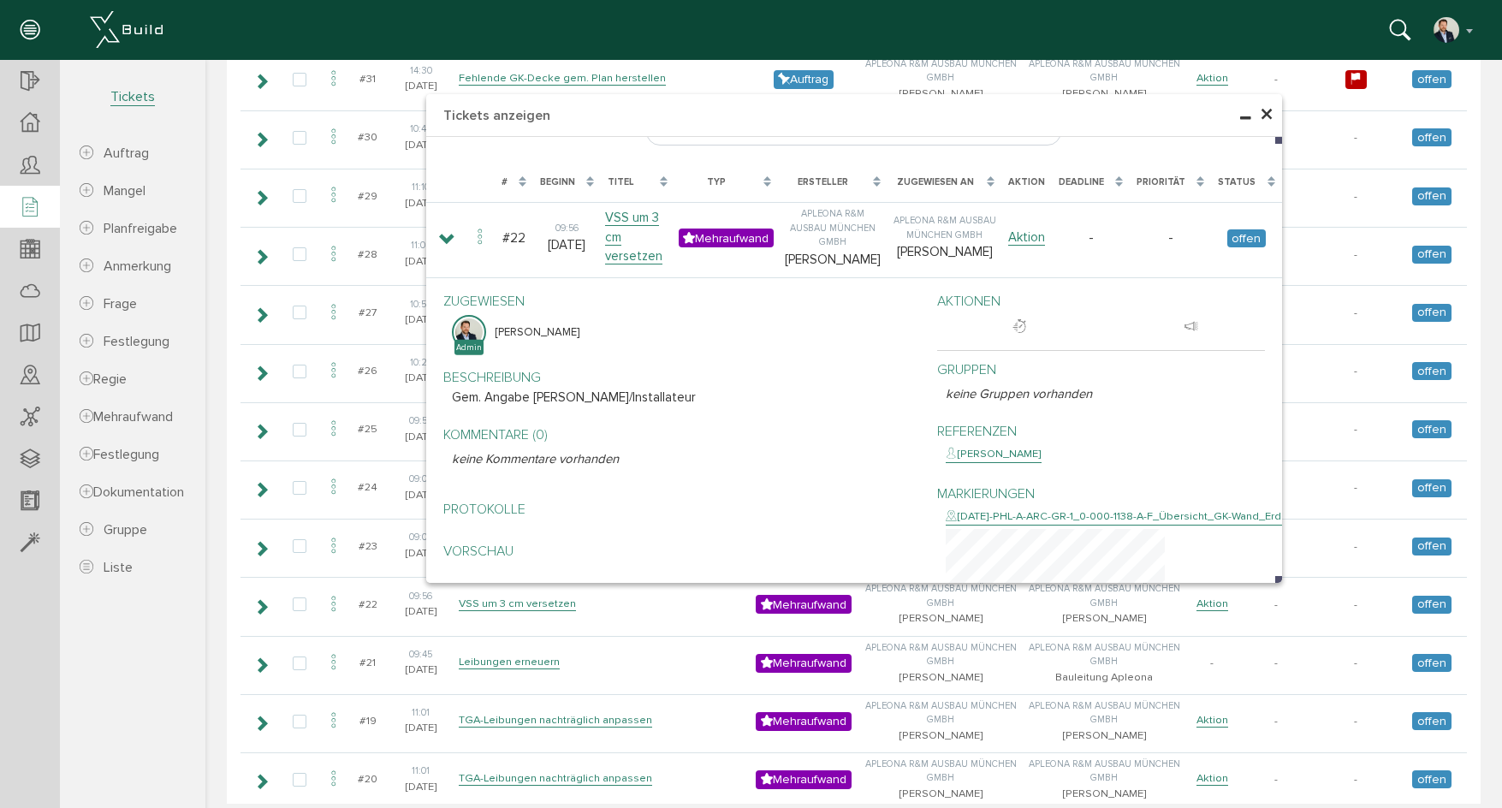
click at [1262, 112] on span "×" at bounding box center [1267, 114] width 14 height 33
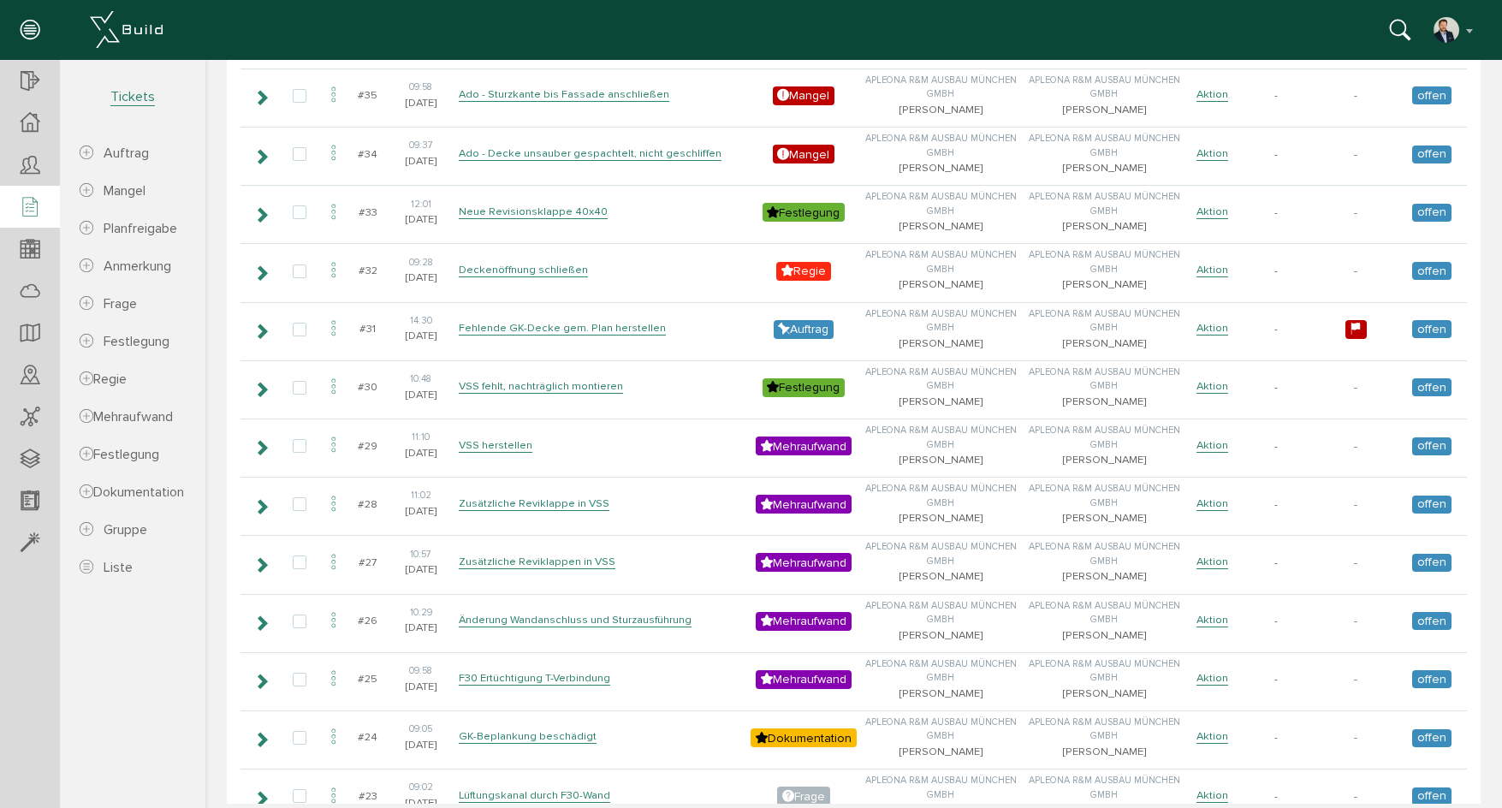
scroll to position [770, 0]
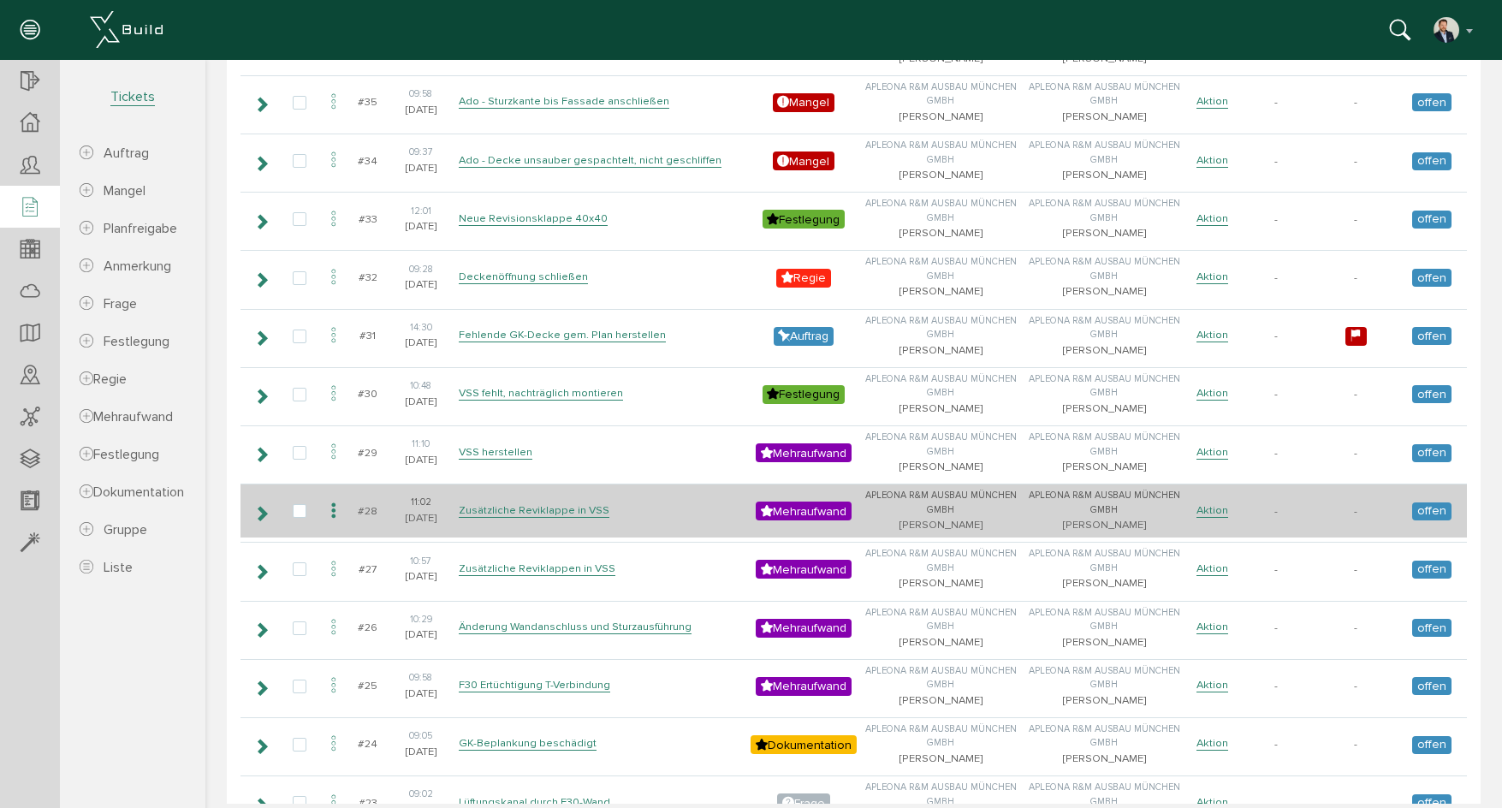
click at [266, 507] on icon at bounding box center [261, 514] width 16 height 14
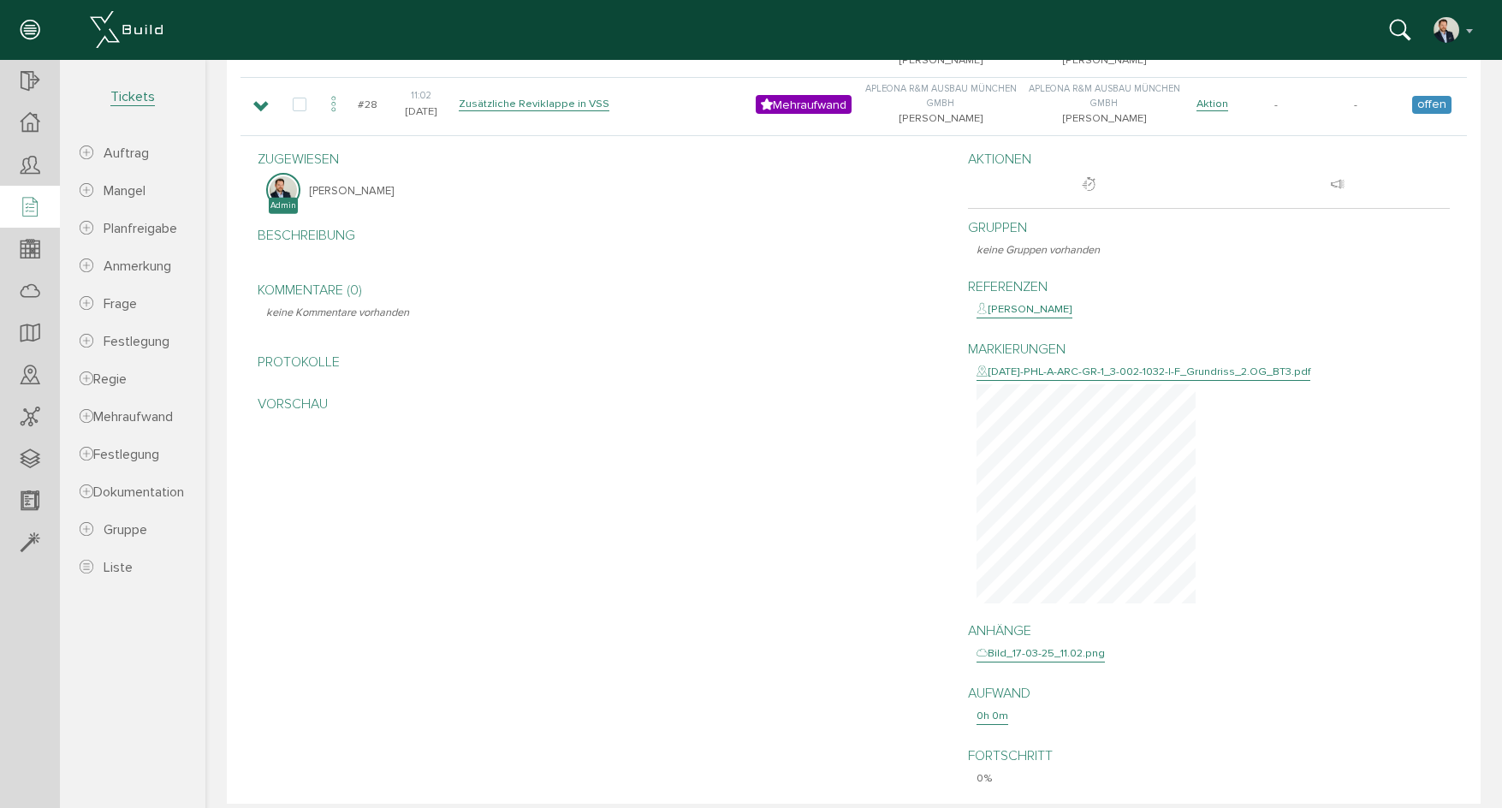
scroll to position [1198, 0]
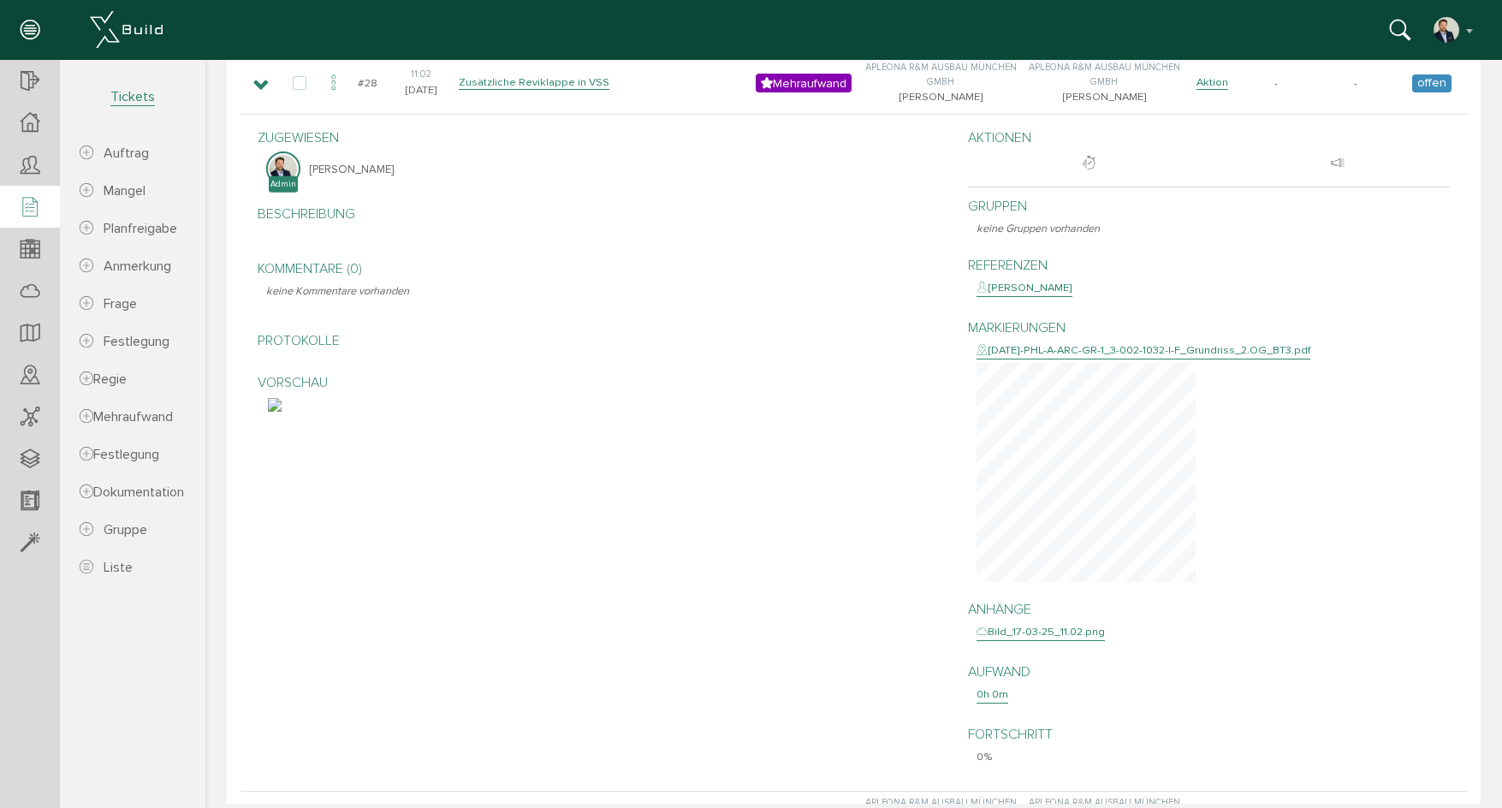
click at [282, 412] on img at bounding box center [275, 405] width 14 height 14
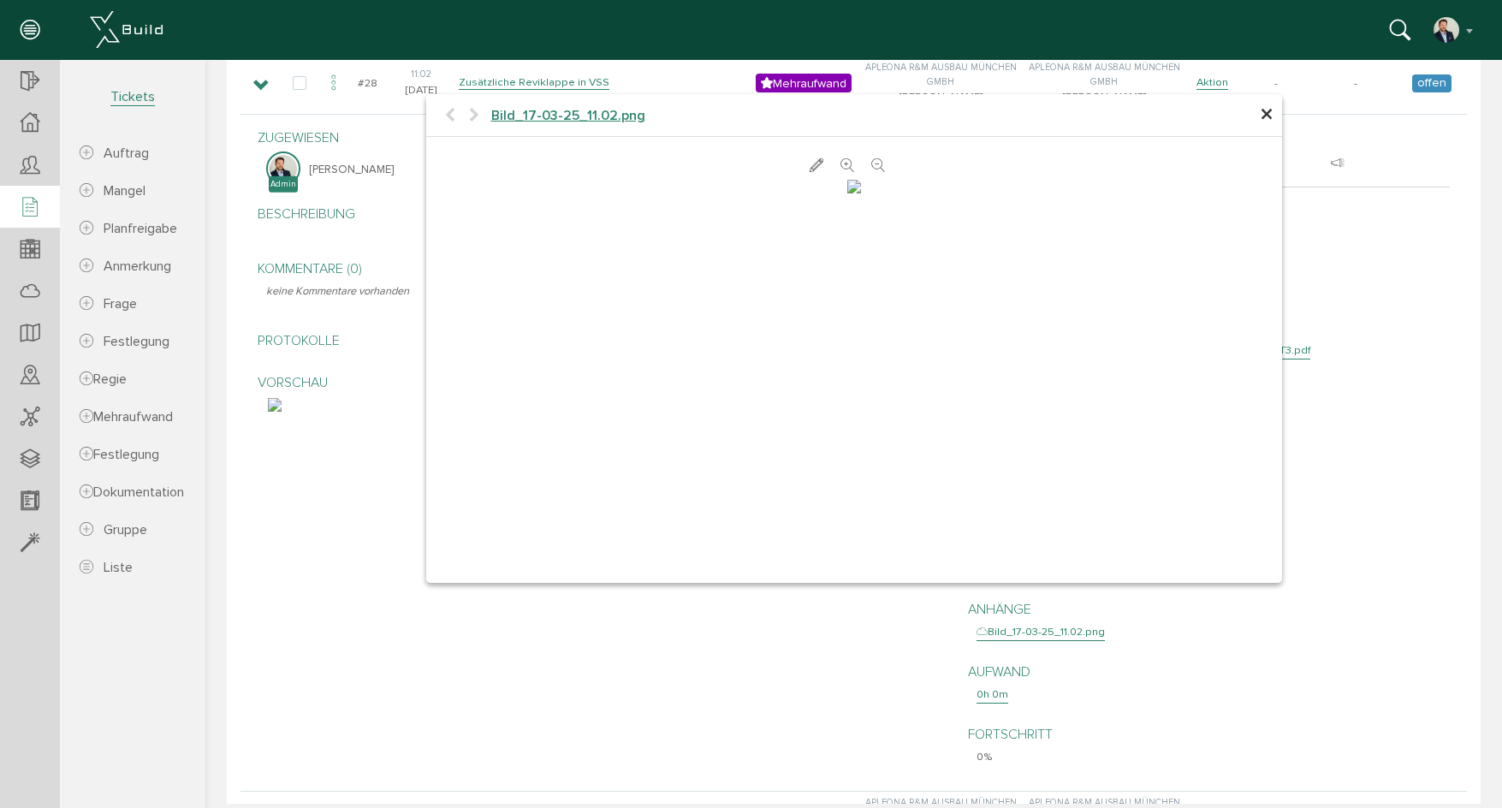
scroll to position [177, 0]
click at [1260, 111] on span "×" at bounding box center [1267, 114] width 14 height 33
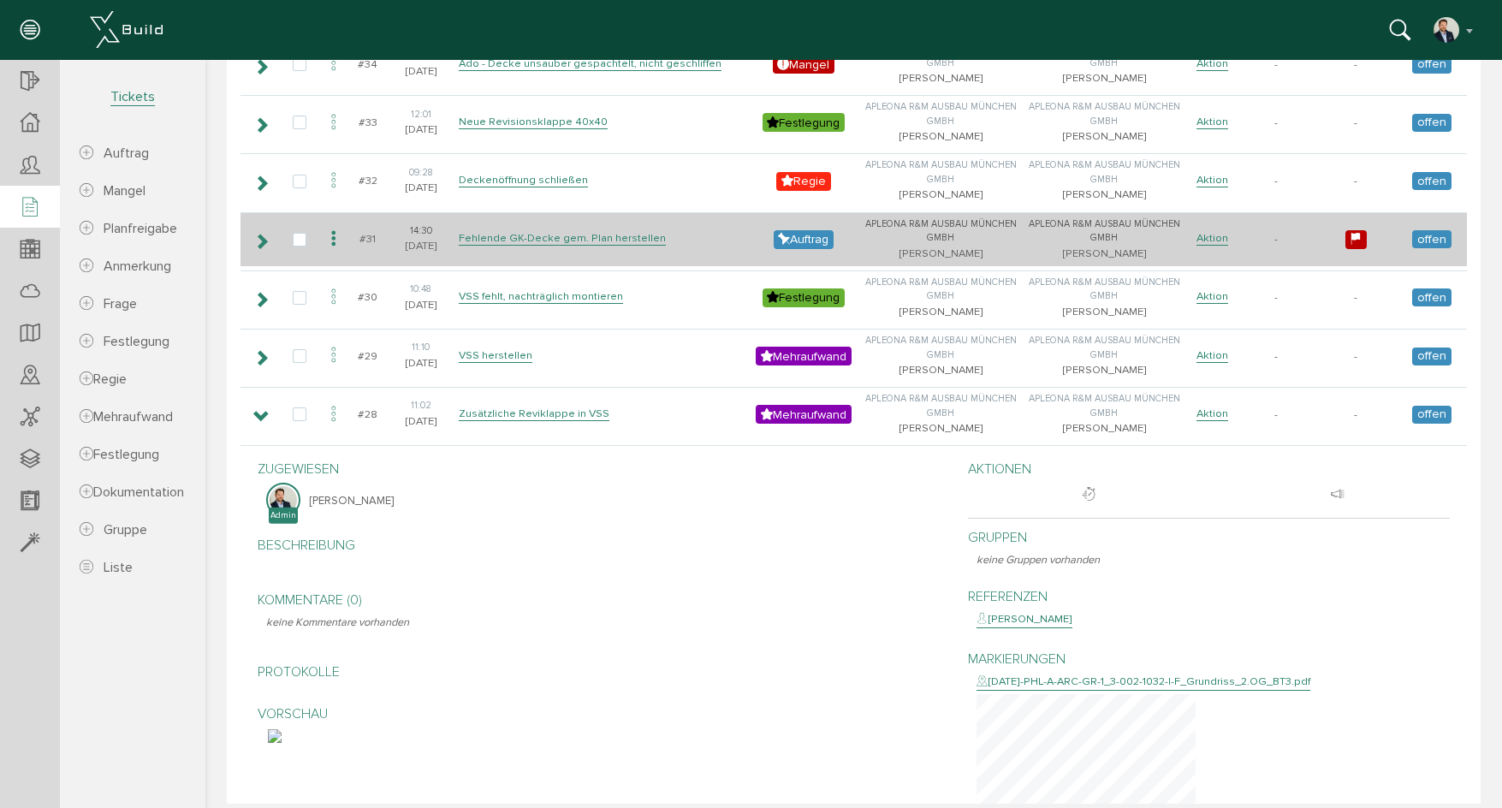
scroll to position [856, 0]
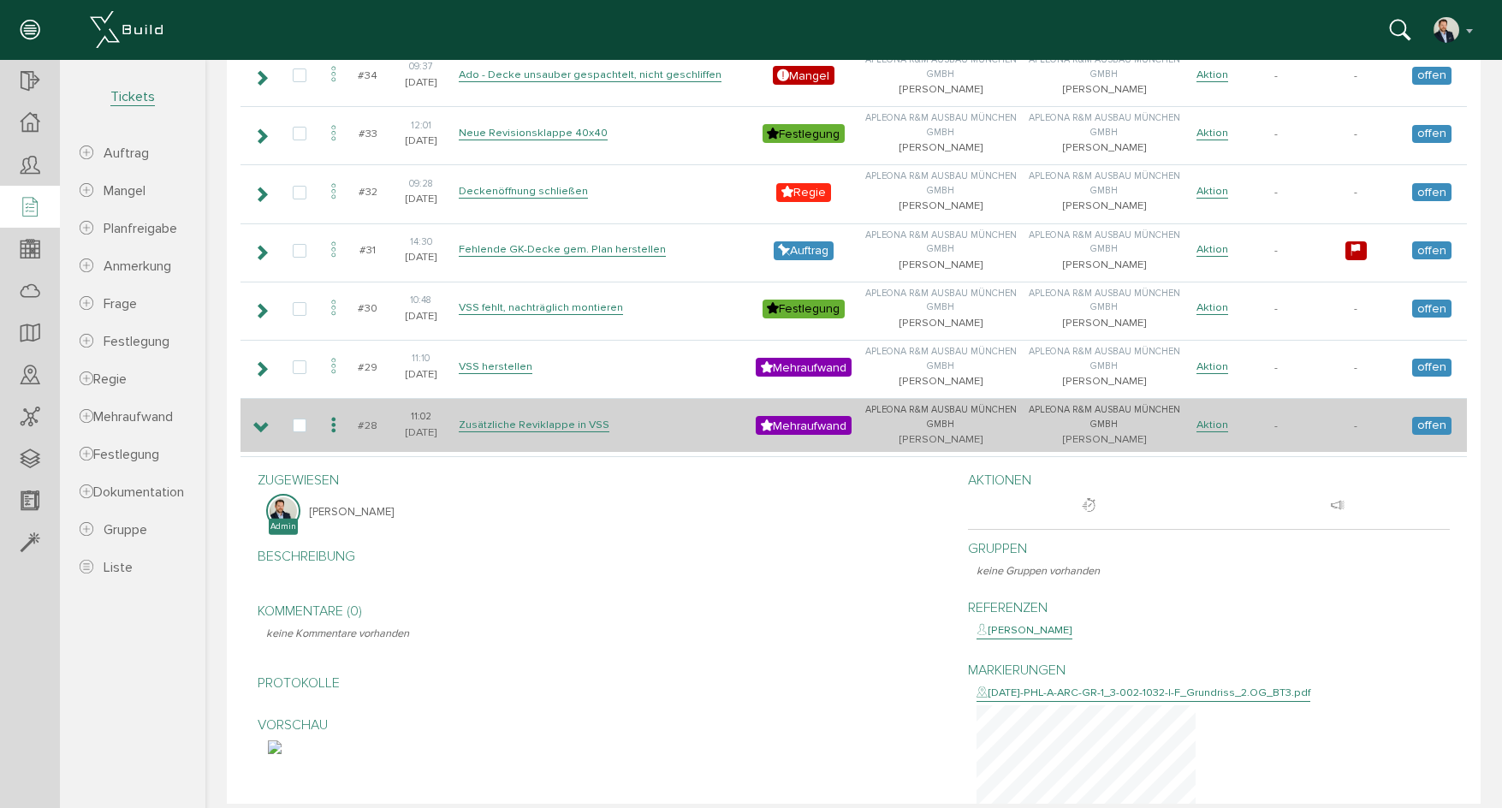
click at [257, 423] on icon at bounding box center [261, 428] width 16 height 14
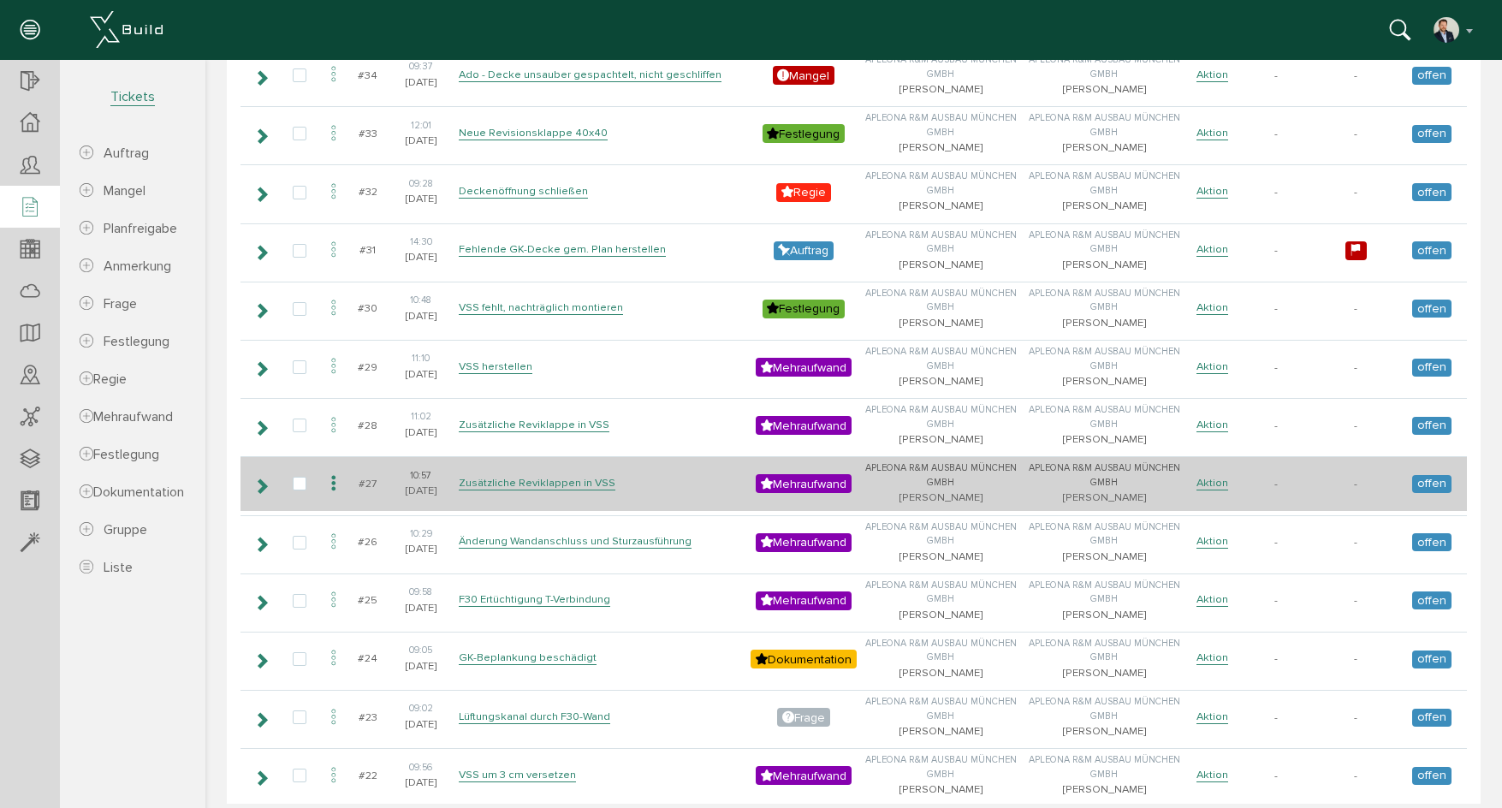
click at [264, 488] on icon at bounding box center [261, 486] width 16 height 14
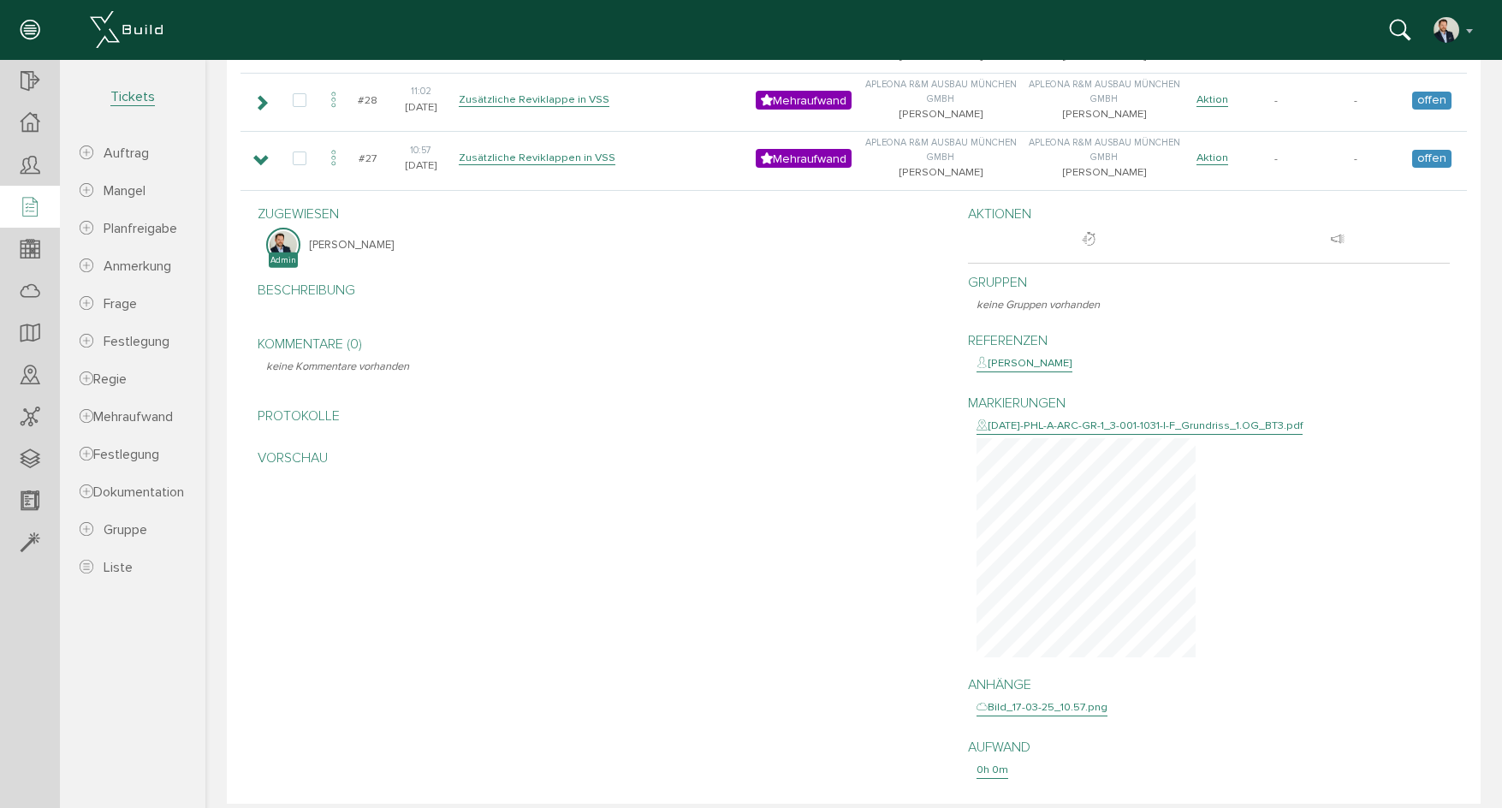
scroll to position [1198, 0]
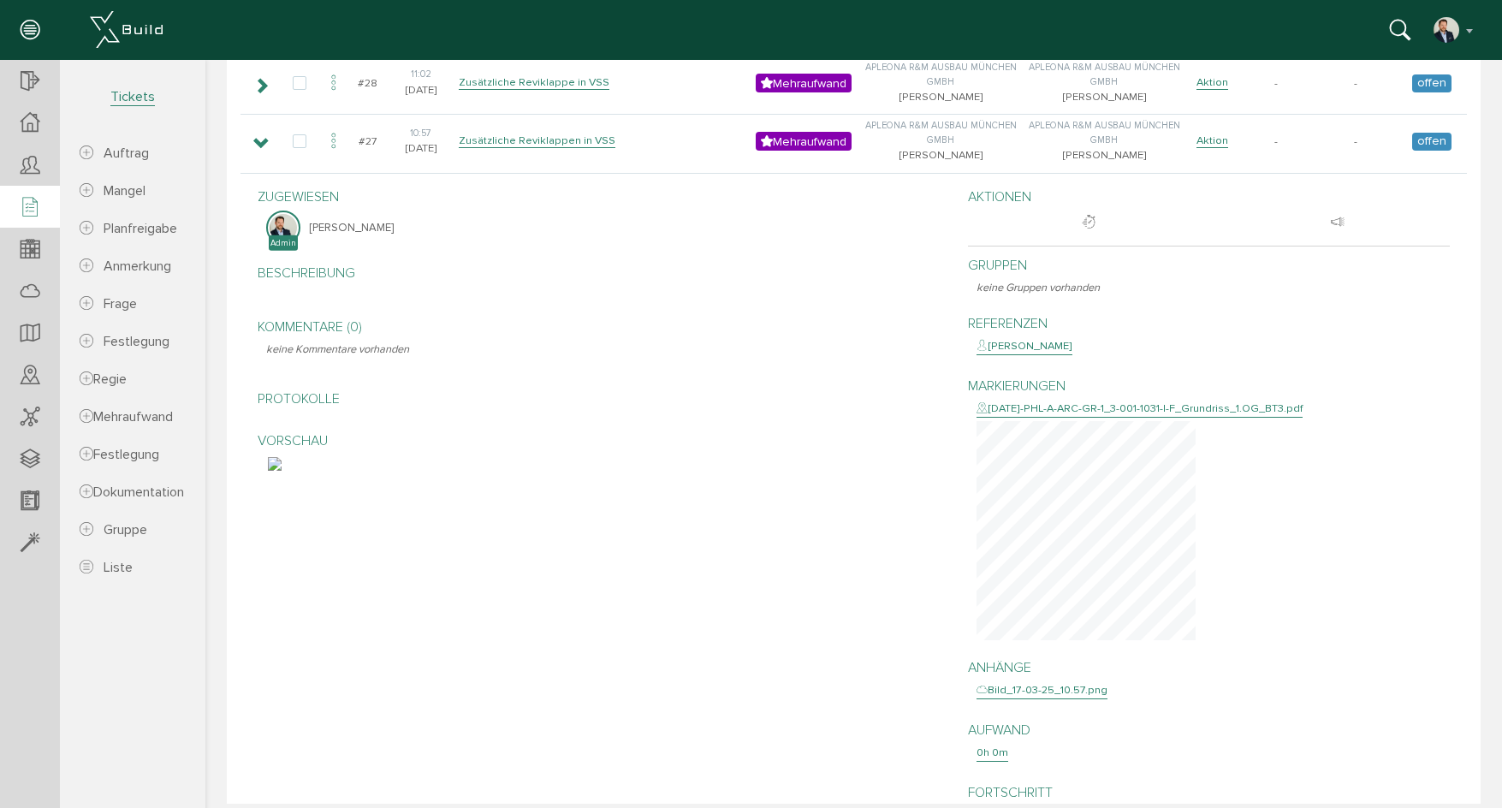
click at [282, 471] on img at bounding box center [275, 464] width 14 height 14
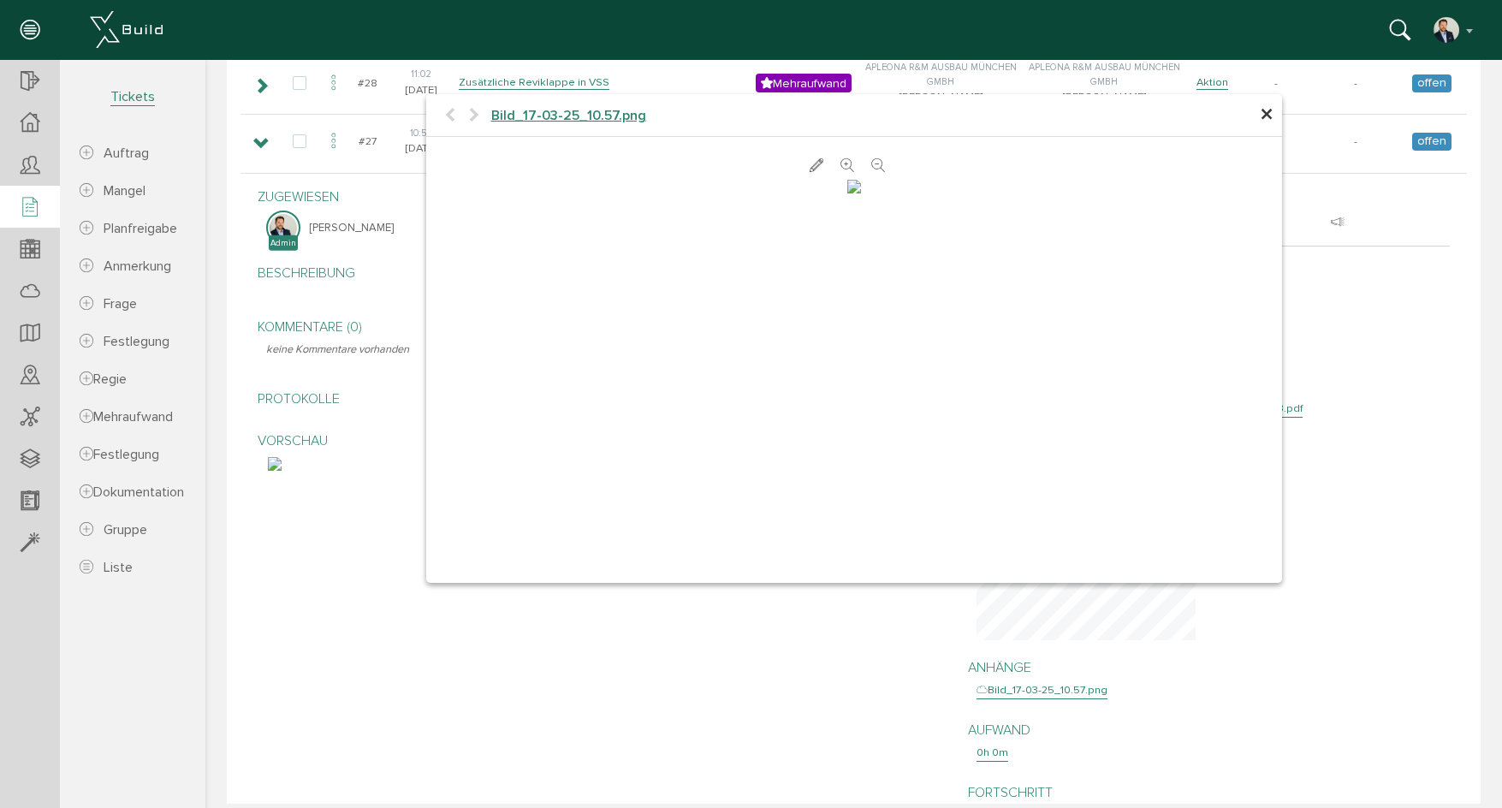
scroll to position [0, 0]
click at [1261, 110] on span "×" at bounding box center [1267, 114] width 14 height 33
